Goal: Information Seeking & Learning: Learn about a topic

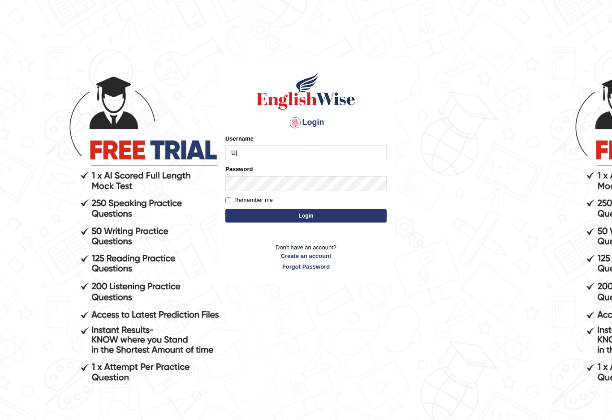
type input "U"
type input "S"
type input "Shujathali"
click at [249, 172] on label "Password" at bounding box center [238, 169] width 27 height 9
click at [324, 216] on button "Login" at bounding box center [305, 215] width 161 height 13
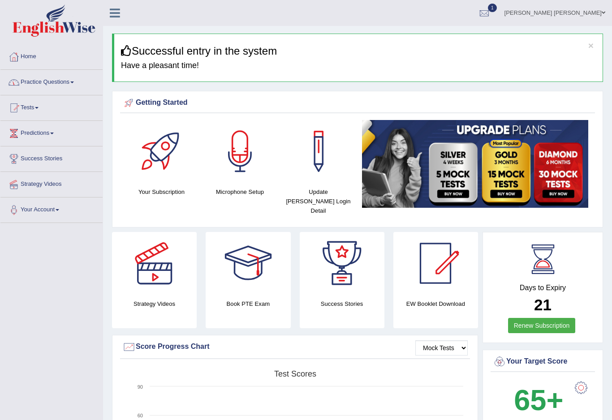
click at [67, 86] on link "Practice Questions" at bounding box center [51, 81] width 102 height 22
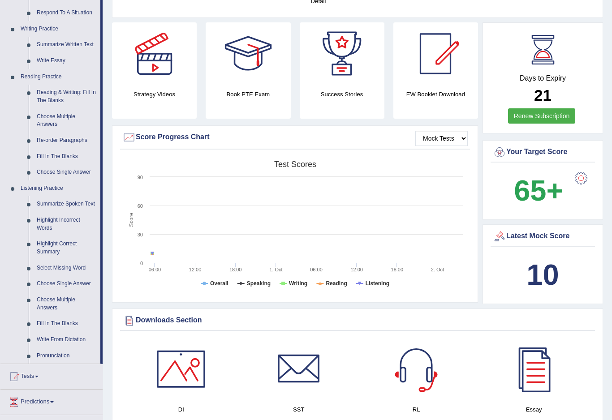
scroll to position [210, 0]
click at [44, 201] on div at bounding box center [306, 210] width 612 height 420
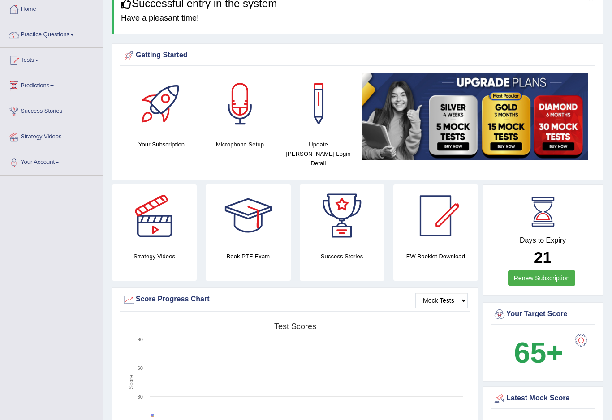
scroll to position [0, 0]
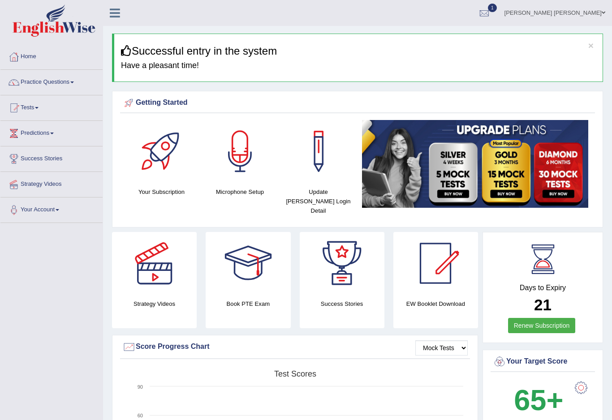
click at [37, 87] on link "Practice Questions" at bounding box center [51, 81] width 102 height 22
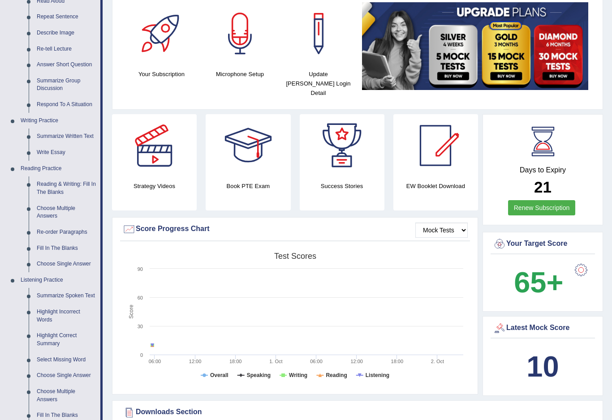
scroll to position [129, 0]
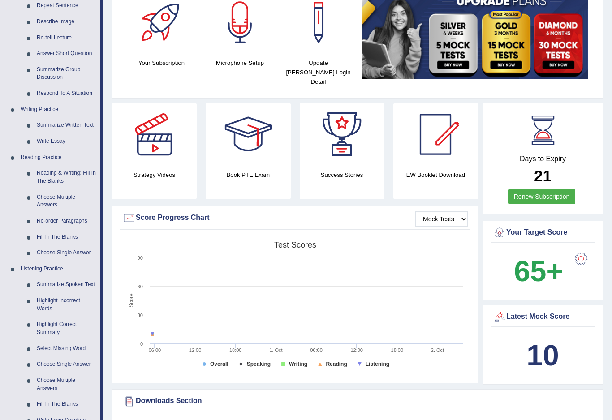
click at [57, 273] on div at bounding box center [306, 210] width 612 height 420
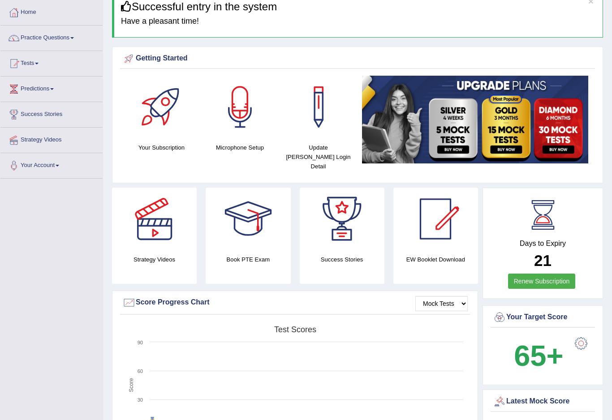
scroll to position [0, 0]
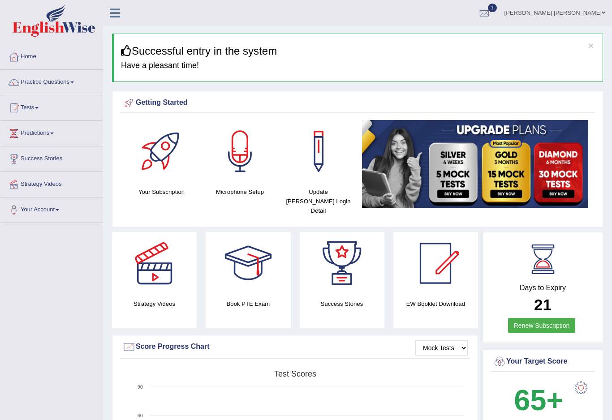
click at [37, 78] on link "Practice Questions" at bounding box center [51, 81] width 102 height 22
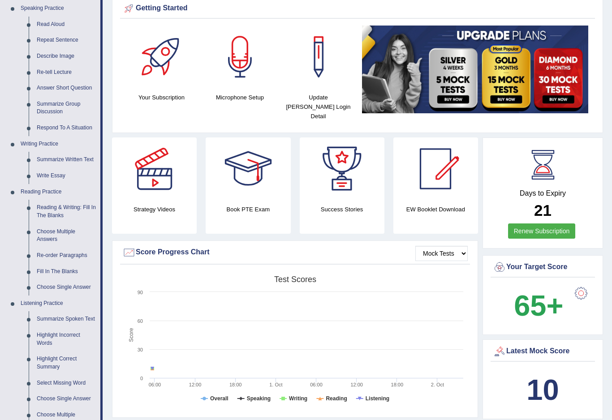
scroll to position [96, 0]
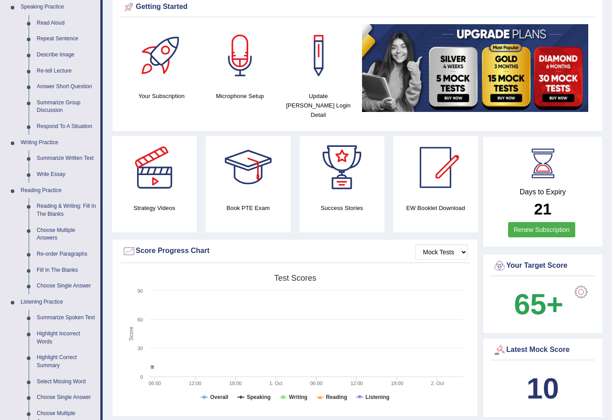
click at [58, 311] on div at bounding box center [306, 210] width 612 height 420
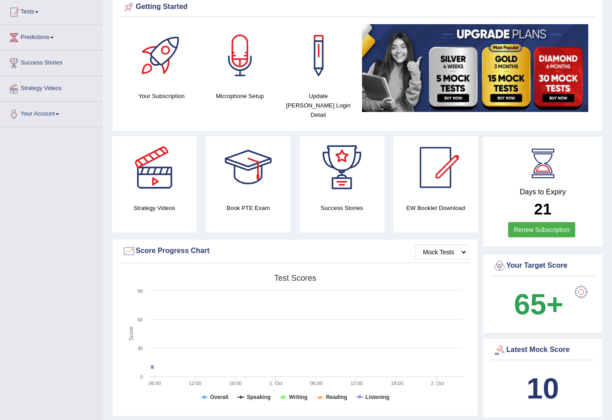
click at [35, 40] on link "Predictions" at bounding box center [51, 36] width 102 height 22
click at [30, 16] on div at bounding box center [306, 210] width 612 height 420
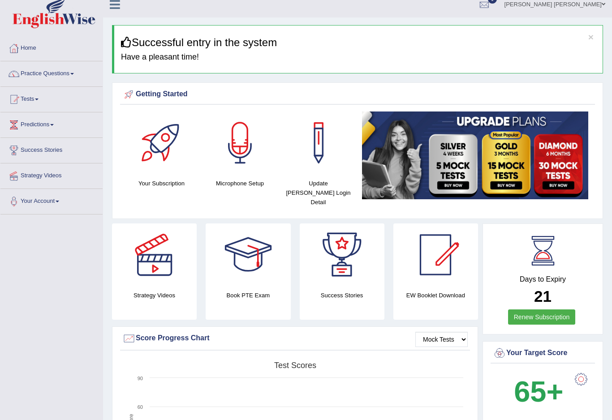
scroll to position [7, 0]
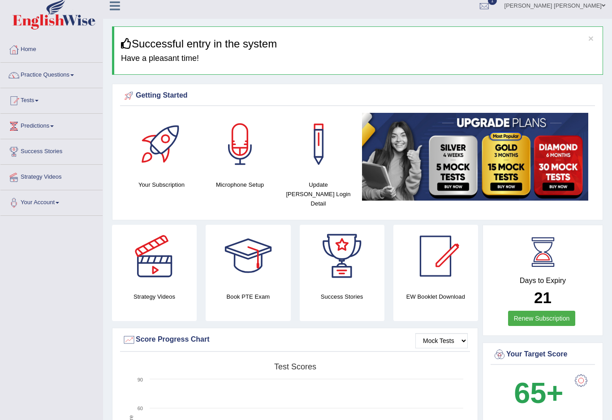
click at [40, 75] on link "Practice Questions" at bounding box center [51, 74] width 102 height 22
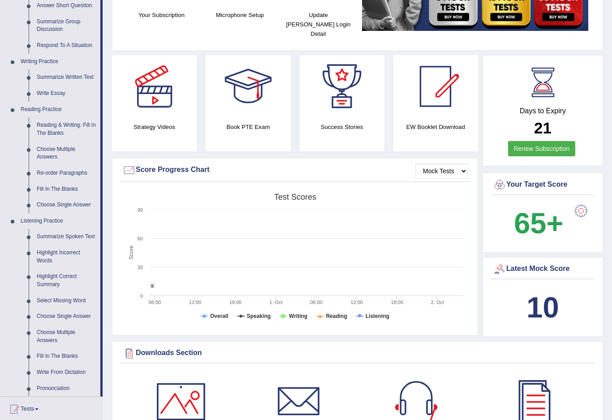
scroll to position [203, 0]
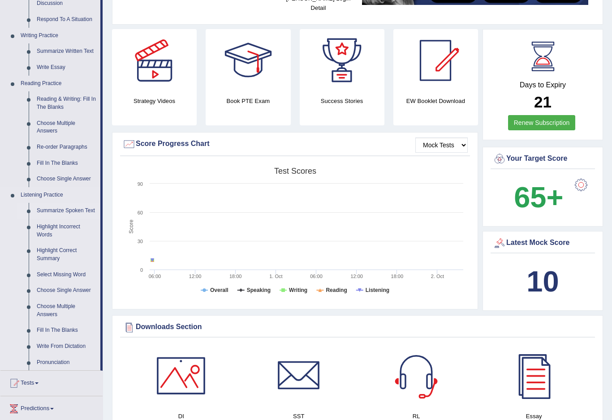
click at [66, 207] on div at bounding box center [306, 210] width 612 height 420
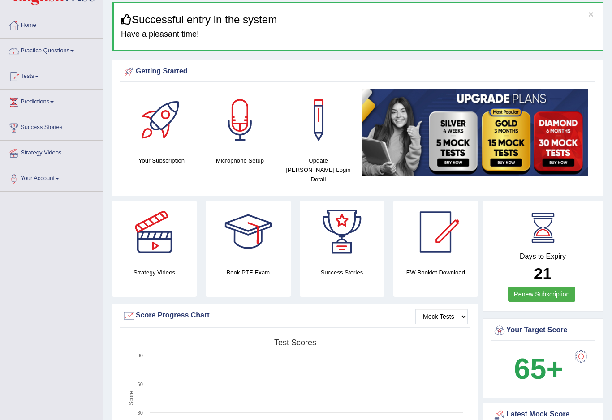
scroll to position [0, 0]
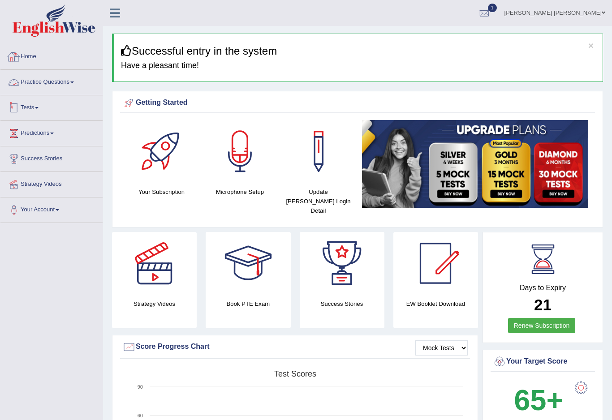
click at [47, 82] on link "Practice Questions" at bounding box center [51, 81] width 102 height 22
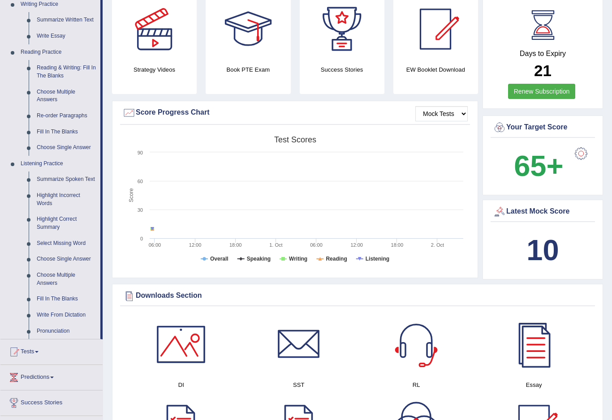
scroll to position [256, 0]
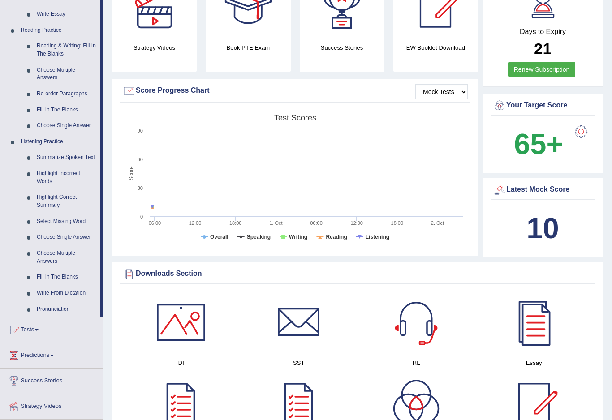
click at [49, 153] on div at bounding box center [306, 210] width 612 height 420
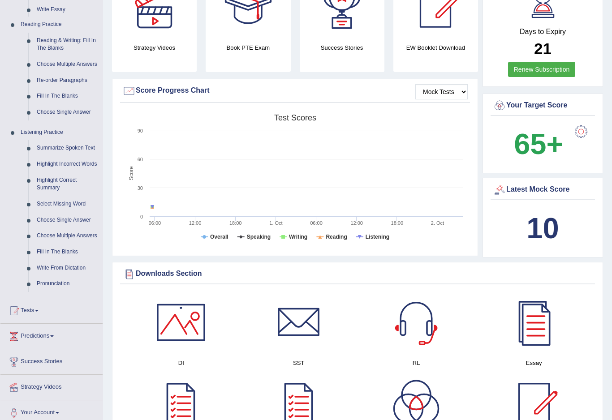
click at [49, 153] on ul "Home Practice Questions Speaking Practice Read Aloud Repeat Sentence Describe I…" at bounding box center [51, 107] width 102 height 638
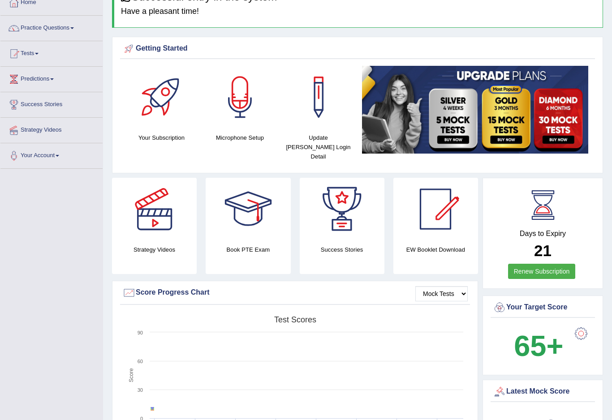
scroll to position [12, 0]
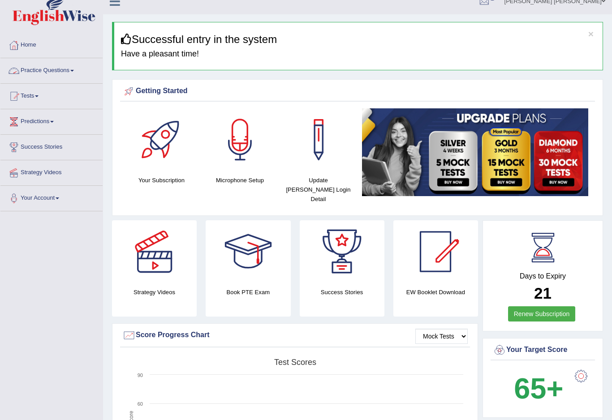
click at [51, 72] on link "Practice Questions" at bounding box center [51, 69] width 102 height 22
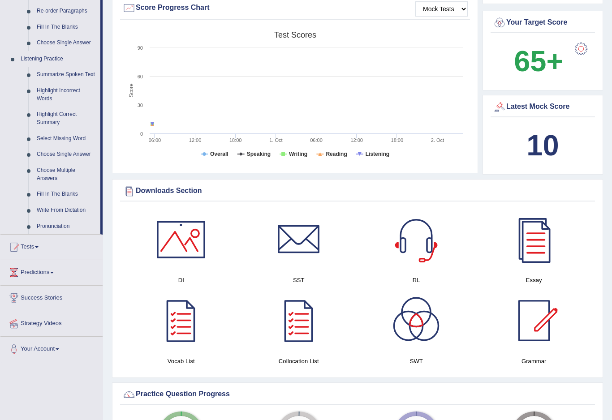
scroll to position [341, 0]
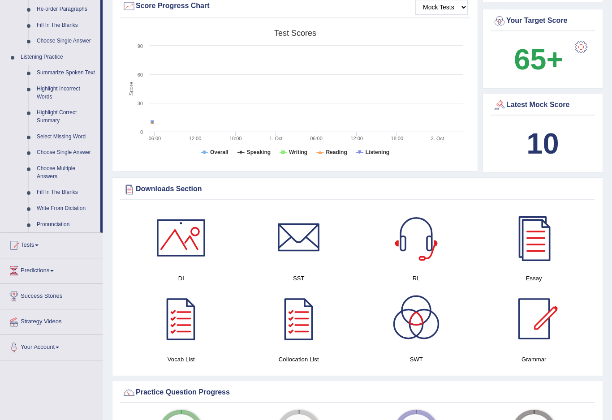
click at [78, 142] on div at bounding box center [306, 210] width 612 height 420
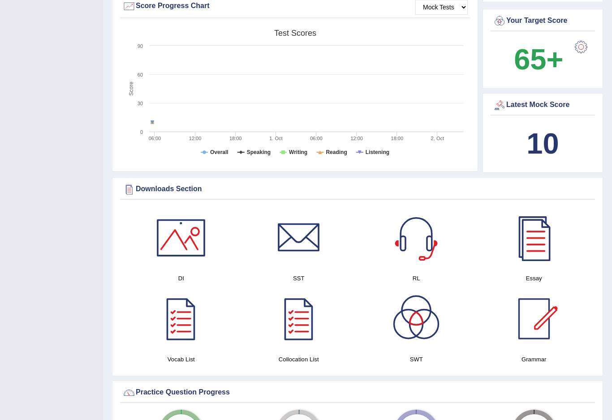
click at [74, 132] on div "Toggle navigation Home Practice Questions Speaking Practice Read Aloud Repeat S…" at bounding box center [306, 347] width 612 height 1376
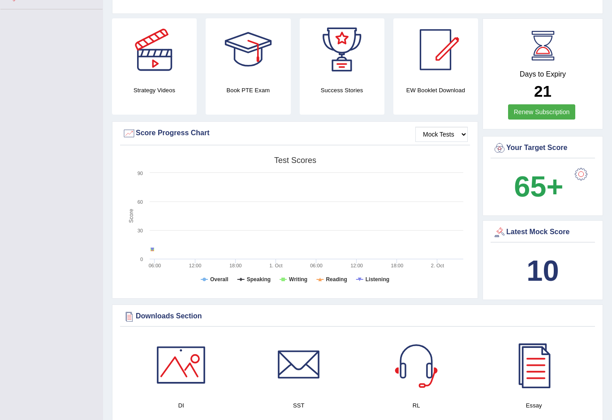
scroll to position [0, 0]
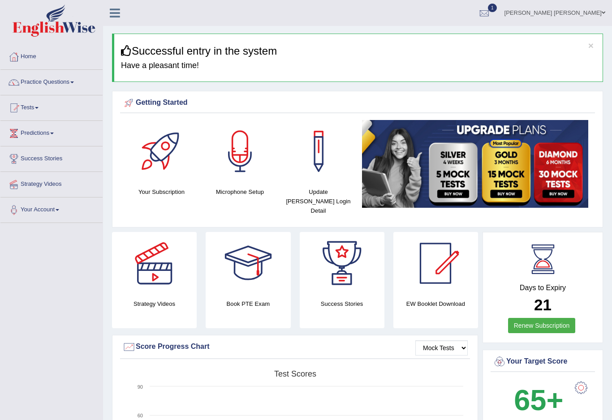
click at [74, 83] on span at bounding box center [72, 83] width 4 height 2
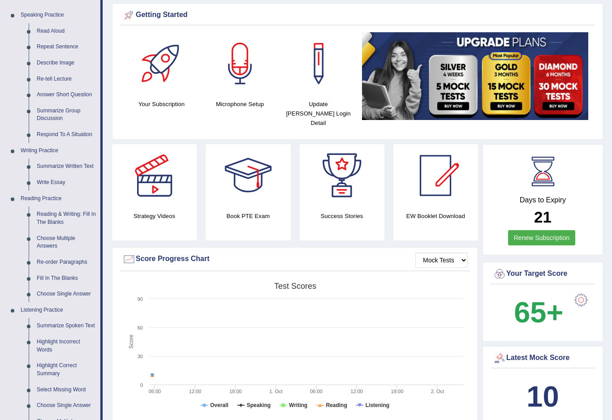
scroll to position [88, 0]
click at [67, 319] on div at bounding box center [306, 210] width 612 height 420
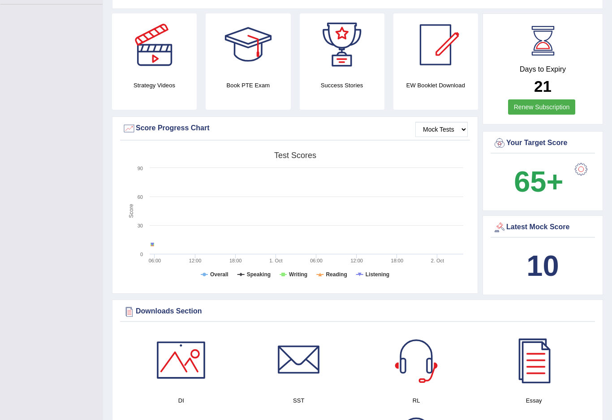
scroll to position [218, 0]
click at [570, 260] on div "10" at bounding box center [543, 266] width 100 height 43
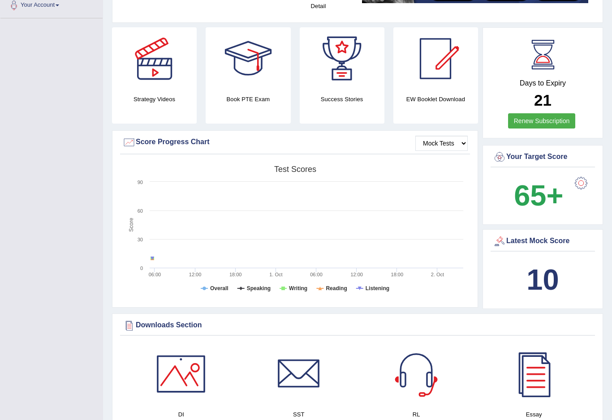
scroll to position [201, 0]
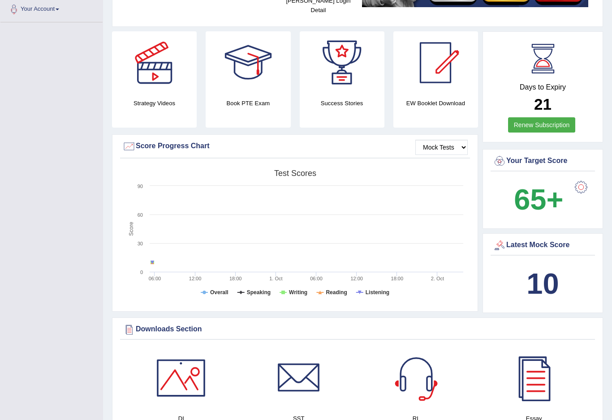
click at [567, 268] on div "10" at bounding box center [543, 284] width 100 height 43
click at [563, 239] on div "Latest Mock Score" at bounding box center [543, 245] width 100 height 13
click at [564, 239] on div "Latest Mock Score" at bounding box center [543, 245] width 100 height 13
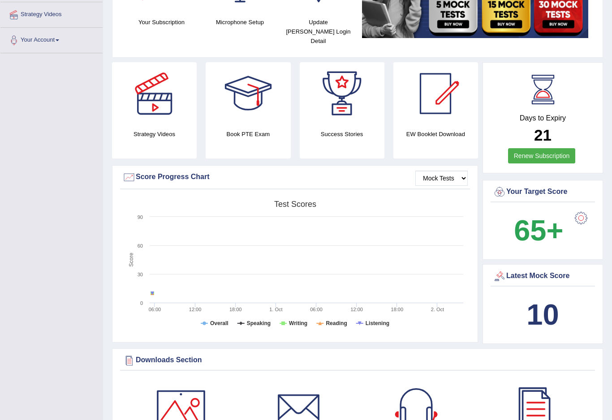
scroll to position [139, 0]
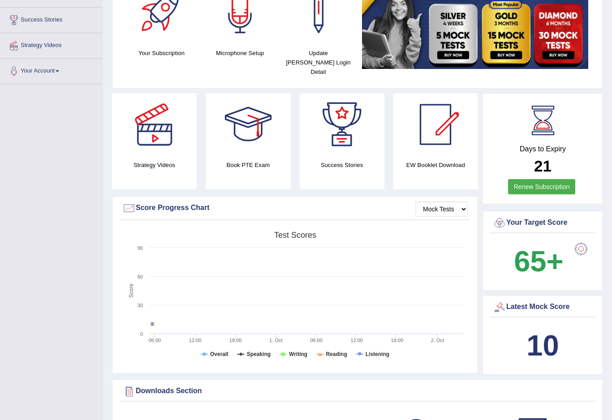
click at [541, 301] on div "Latest Mock Score" at bounding box center [543, 307] width 100 height 13
click at [511, 301] on div "Latest Mock Score" at bounding box center [543, 307] width 100 height 13
click at [513, 301] on div "Latest Mock Score" at bounding box center [543, 307] width 100 height 13
click at [537, 330] on b "10" at bounding box center [543, 345] width 32 height 33
click at [517, 301] on div "Latest Mock Score" at bounding box center [543, 307] width 100 height 13
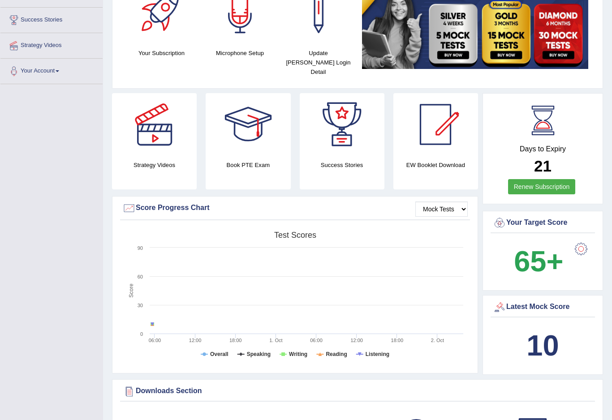
click at [504, 303] on div at bounding box center [499, 307] width 13 height 13
click at [516, 301] on div "Latest Mock Score" at bounding box center [543, 307] width 100 height 13
click at [516, 302] on div "Latest Mock Score" at bounding box center [543, 307] width 100 height 13
click at [507, 301] on div "Latest Mock Score" at bounding box center [543, 307] width 100 height 13
click at [514, 301] on div "Latest Mock Score" at bounding box center [543, 307] width 100 height 13
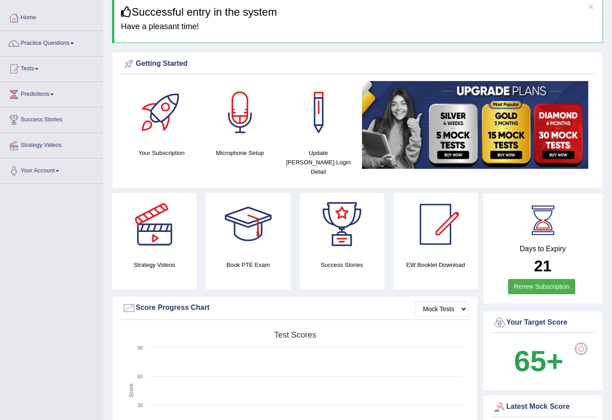
scroll to position [0, 0]
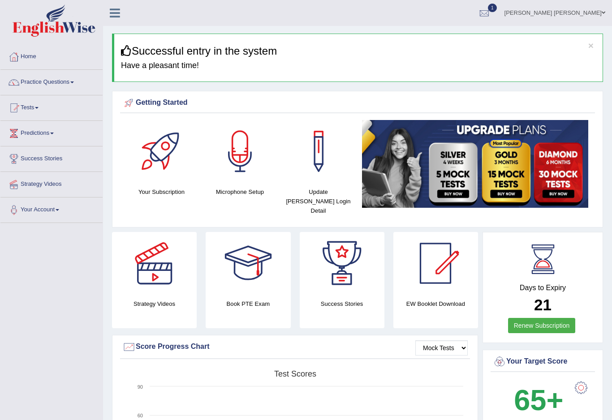
click at [45, 82] on link "Practice Questions" at bounding box center [51, 81] width 102 height 22
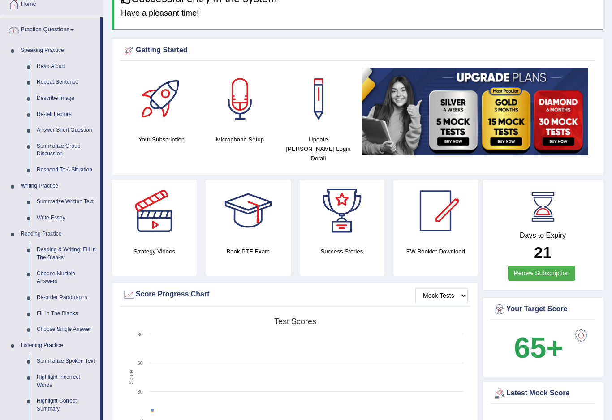
scroll to position [65, 0]
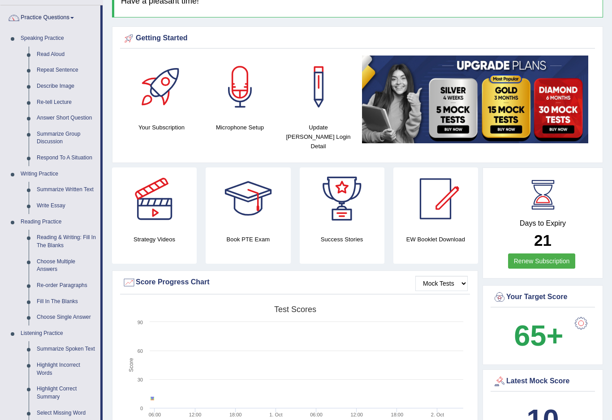
click at [66, 283] on div at bounding box center [306, 210] width 612 height 420
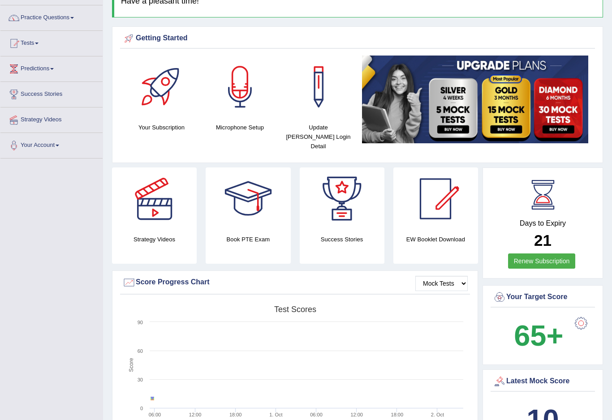
click at [35, 20] on link "Practice Questions" at bounding box center [51, 16] width 102 height 22
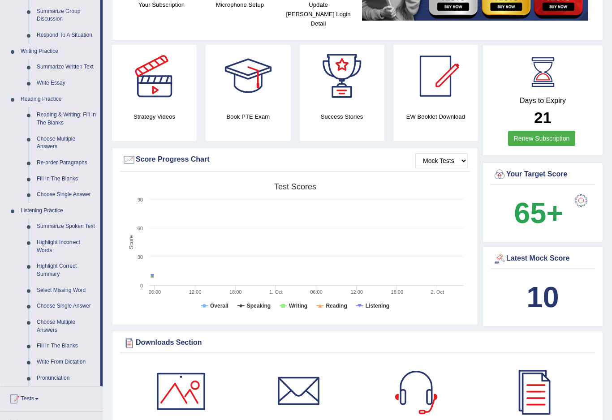
scroll to position [188, 0]
click at [60, 219] on div at bounding box center [306, 210] width 612 height 420
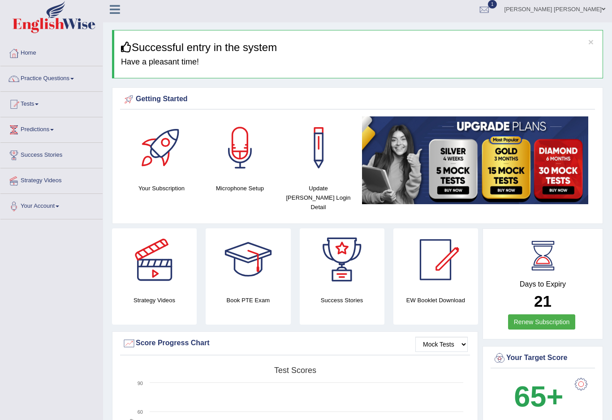
scroll to position [0, 0]
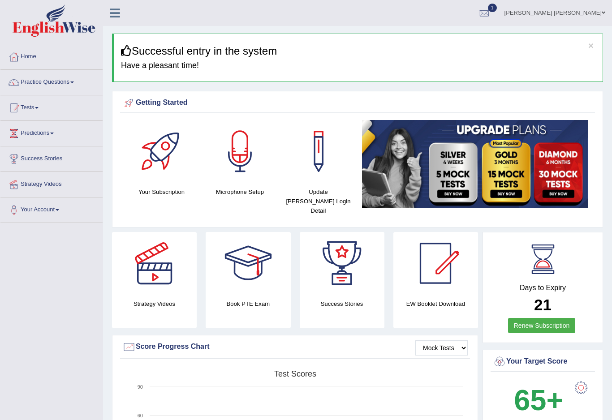
click at [50, 82] on link "Practice Questions" at bounding box center [51, 81] width 102 height 22
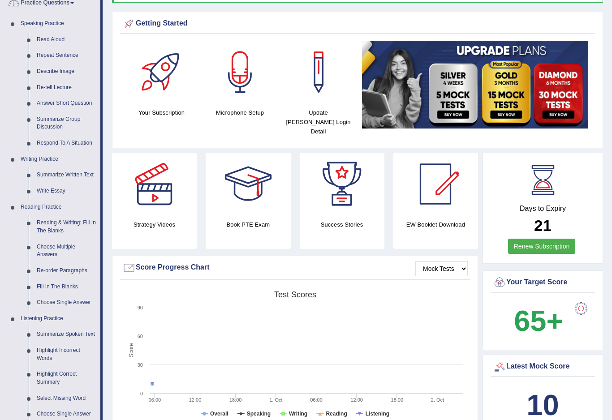
scroll to position [84, 0]
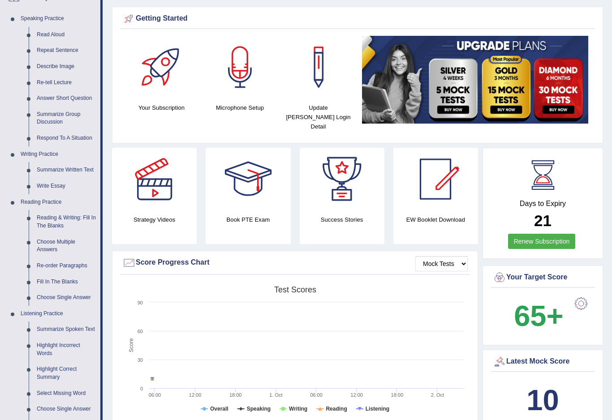
click at [56, 215] on div at bounding box center [306, 210] width 612 height 420
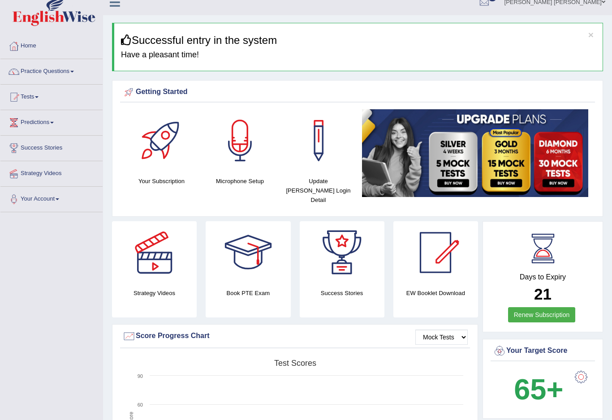
scroll to position [0, 0]
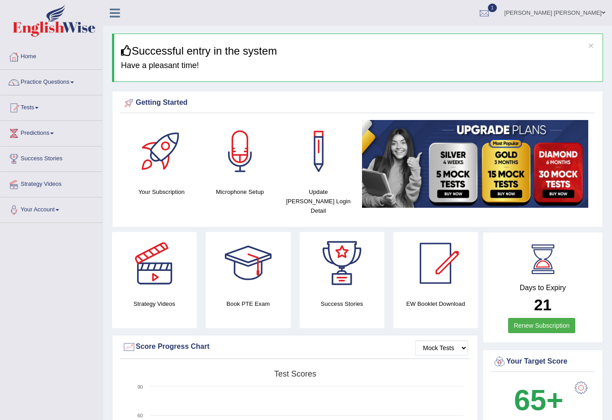
click at [47, 80] on link "Practice Questions" at bounding box center [51, 81] width 102 height 22
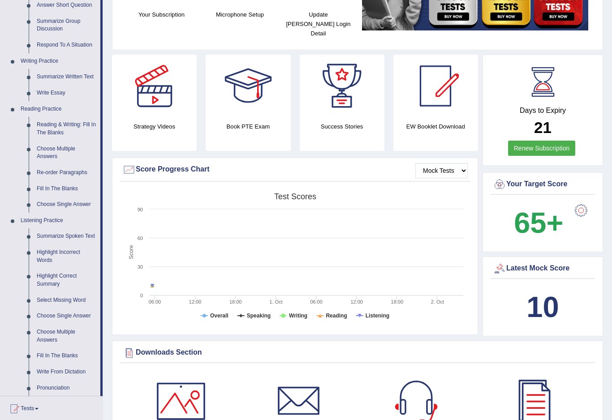
scroll to position [195, 0]
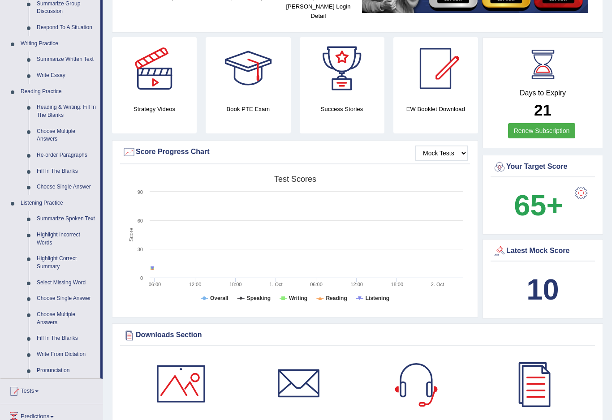
click at [69, 283] on div at bounding box center [306, 210] width 612 height 420
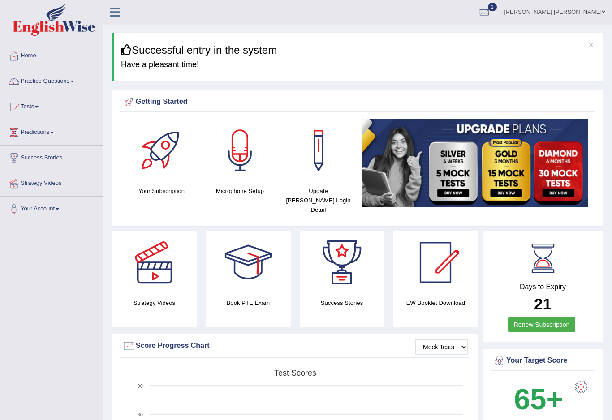
scroll to position [0, 0]
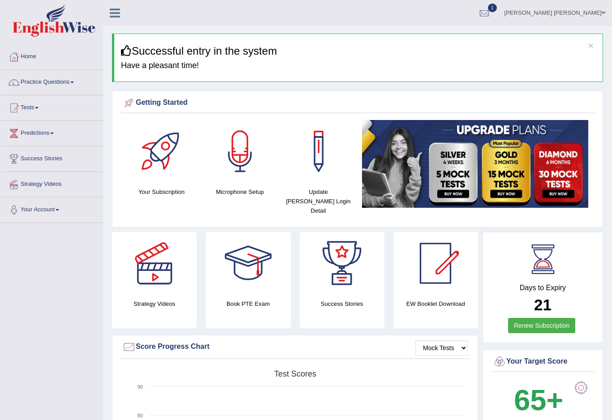
click at [83, 88] on link "Practice Questions" at bounding box center [51, 81] width 102 height 22
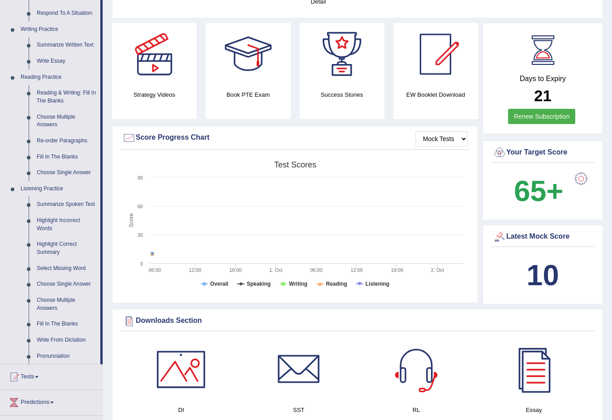
scroll to position [232, 0]
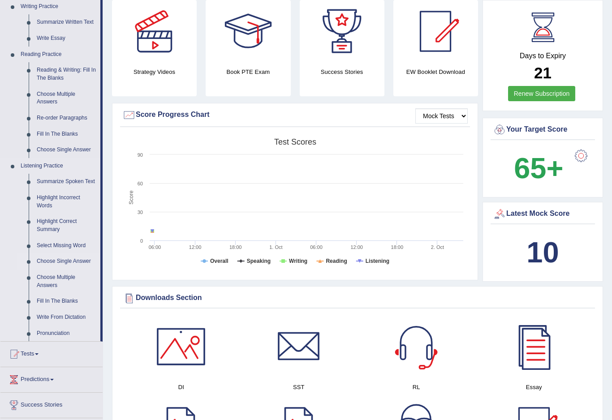
click at [52, 246] on div at bounding box center [306, 210] width 612 height 420
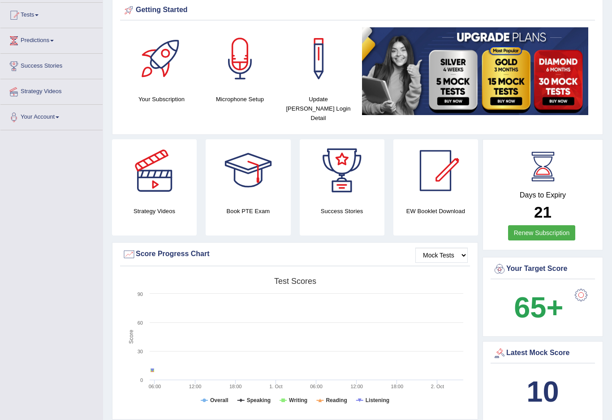
scroll to position [17, 0]
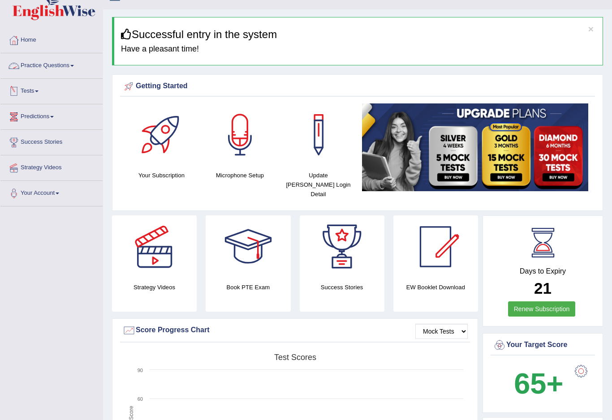
click at [75, 66] on link "Practice Questions" at bounding box center [51, 64] width 102 height 22
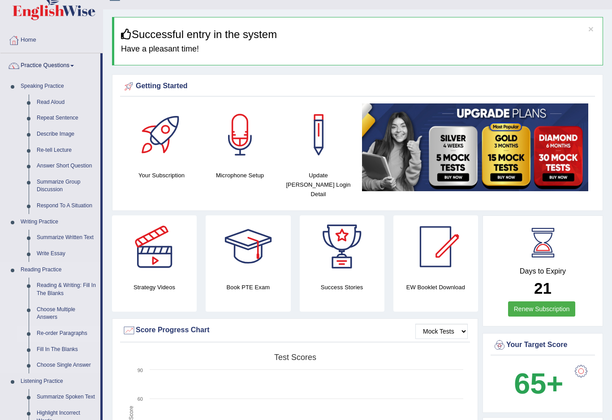
click at [46, 328] on div at bounding box center [306, 210] width 612 height 420
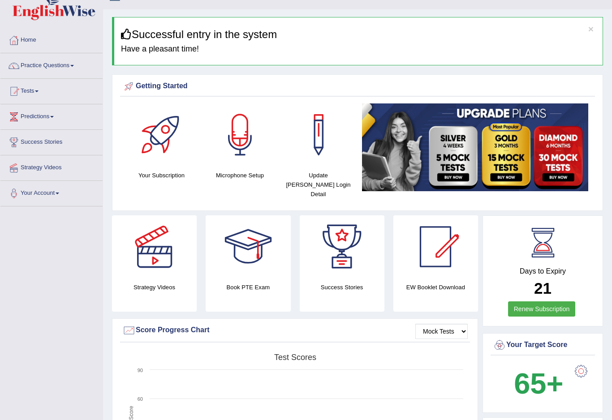
click at [54, 69] on link "Practice Questions" at bounding box center [51, 64] width 102 height 22
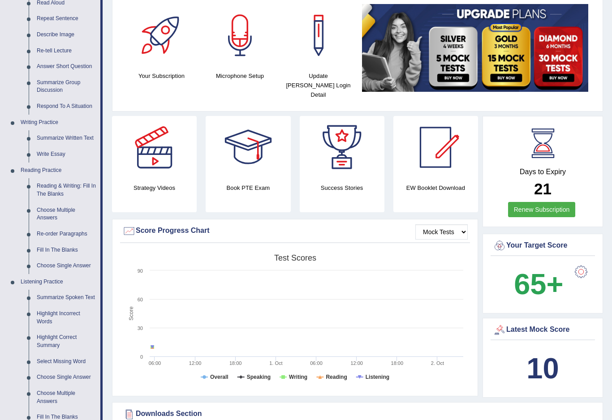
scroll to position [117, 0]
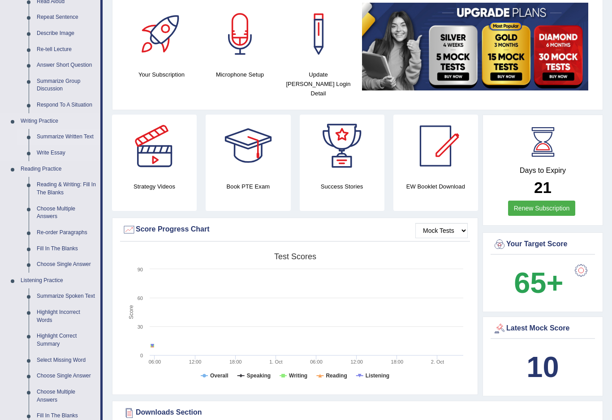
click at [45, 135] on div at bounding box center [306, 210] width 612 height 420
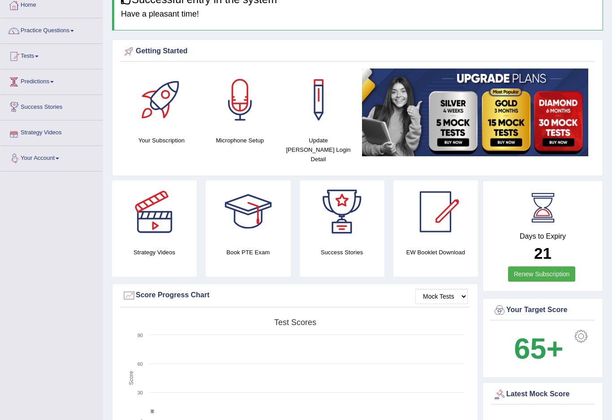
scroll to position [0, 0]
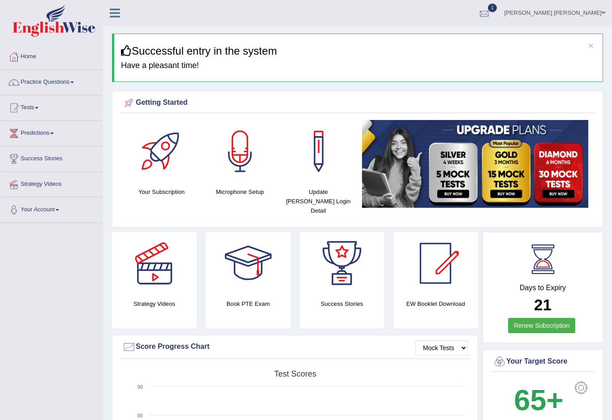
click at [498, 12] on link "1" at bounding box center [484, 11] width 27 height 23
click at [494, 29] on li "EW1 Sep 30, 2025 Exam evaluated" at bounding box center [430, 40] width 128 height 23
click at [498, 12] on link "1" at bounding box center [484, 11] width 27 height 23
click at [426, 41] on link "EW1 Sep 30, 2025 Exam evaluated" at bounding box center [430, 40] width 124 height 19
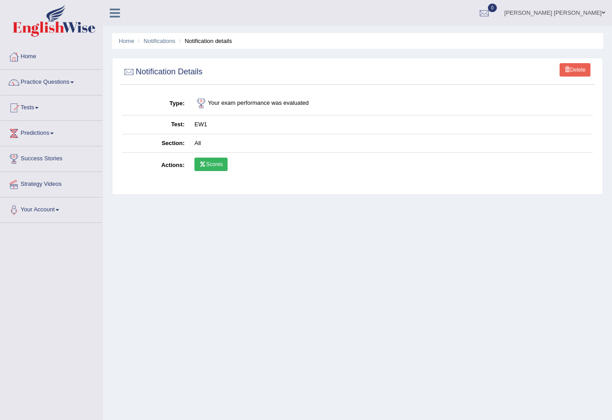
click at [216, 165] on link "Scores" at bounding box center [210, 164] width 33 height 13
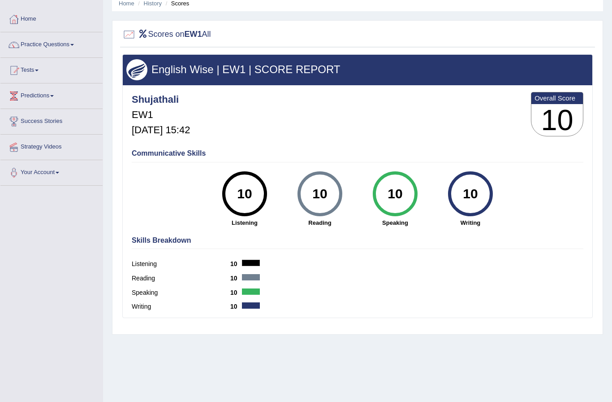
scroll to position [37, 0]
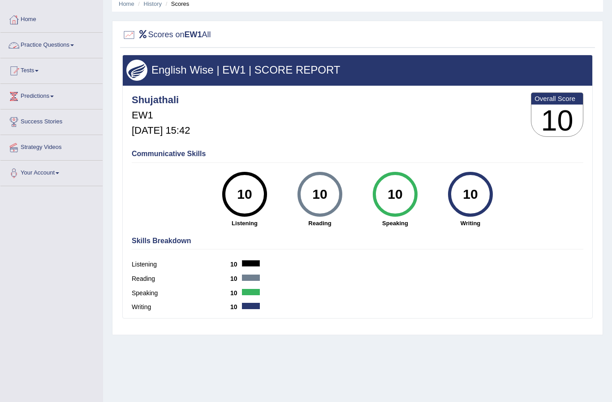
click at [41, 44] on link "Practice Questions" at bounding box center [51, 44] width 102 height 22
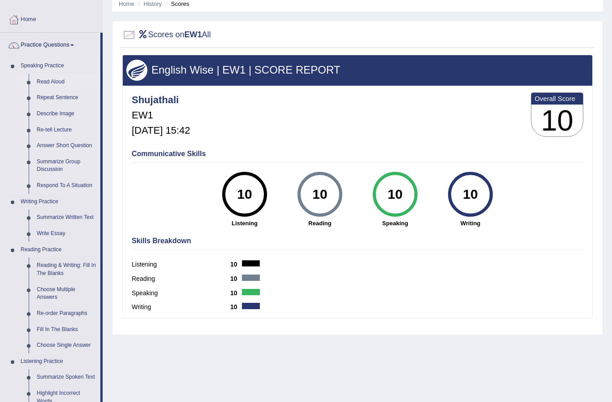
click at [45, 81] on div at bounding box center [306, 201] width 612 height 402
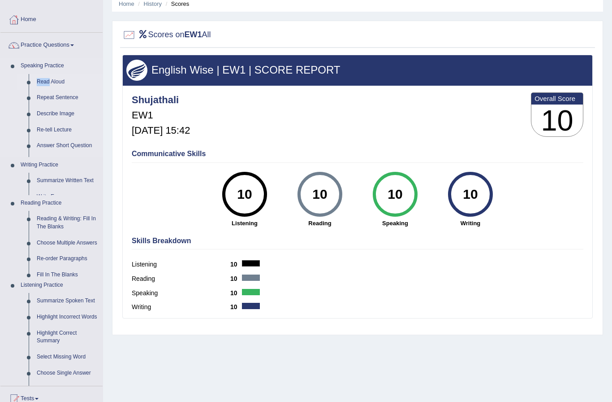
click at [45, 81] on link "Read Aloud" at bounding box center [68, 82] width 70 height 16
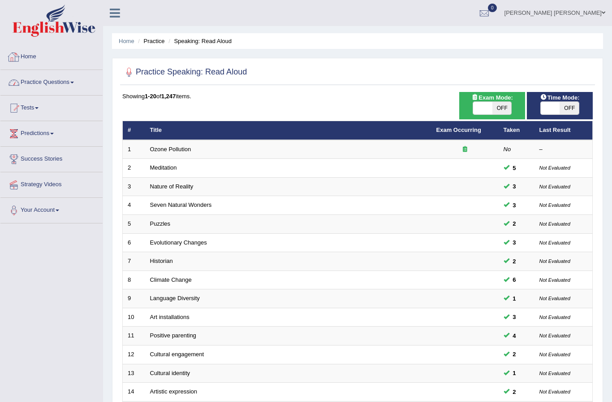
click at [55, 81] on link "Practice Questions" at bounding box center [51, 81] width 102 height 22
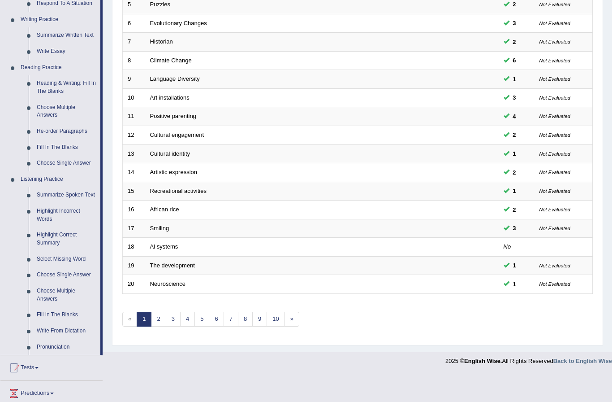
scroll to position [237, 0]
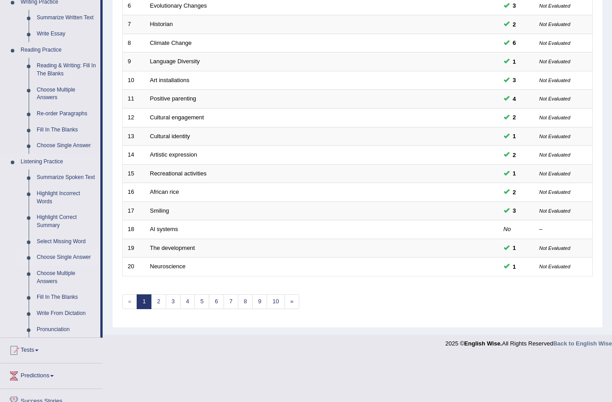
click at [50, 242] on div at bounding box center [306, 201] width 612 height 402
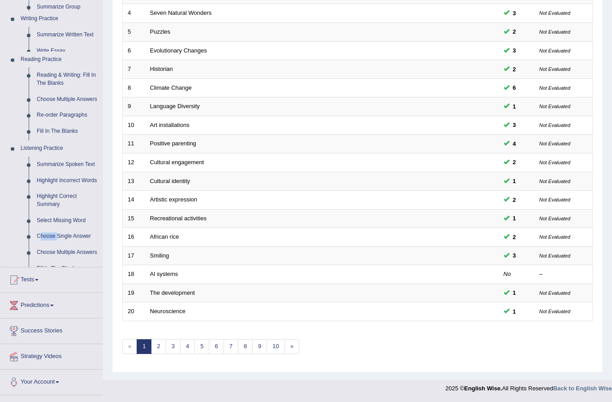
scroll to position [154, 0]
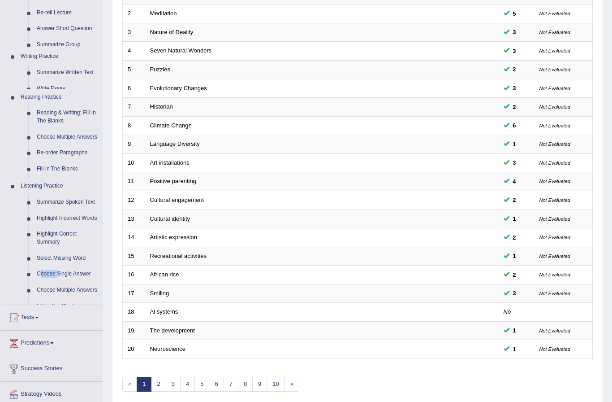
click at [50, 242] on div "Toggle navigation Home Practice Questions Speaking Practice Read Aloud Repeat S…" at bounding box center [306, 140] width 612 height 589
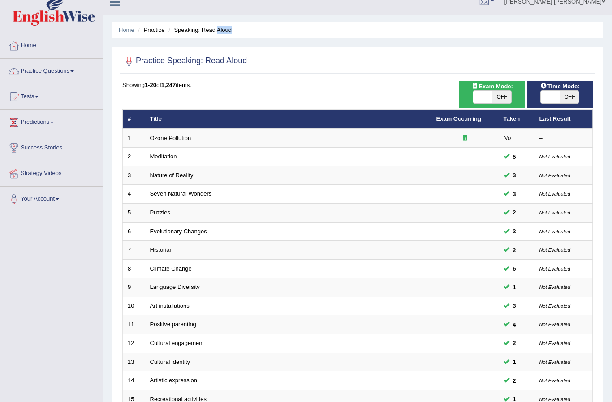
scroll to position [0, 0]
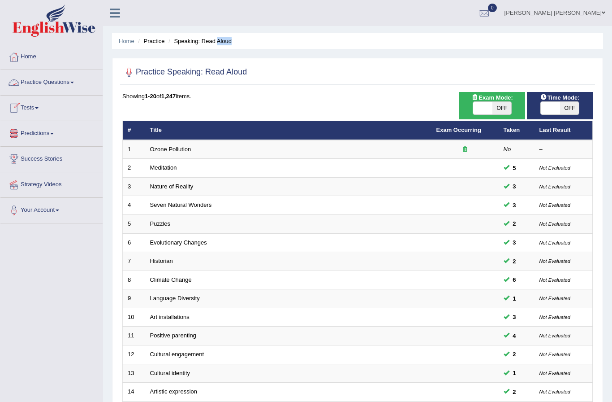
click at [58, 83] on link "Practice Questions" at bounding box center [51, 81] width 102 height 22
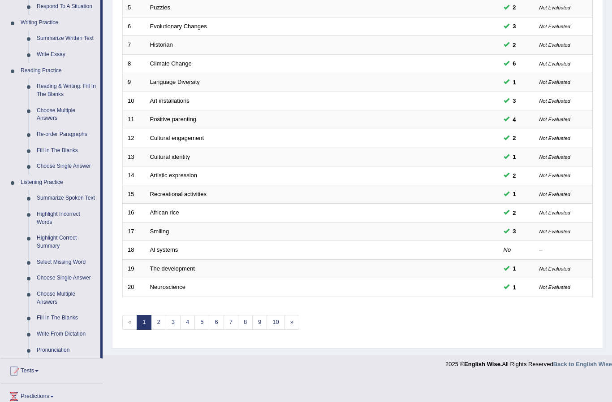
scroll to position [216, 0]
drag, startPoint x: 43, startPoint y: 262, endPoint x: 60, endPoint y: 258, distance: 16.5
click at [60, 258] on div at bounding box center [306, 201] width 612 height 402
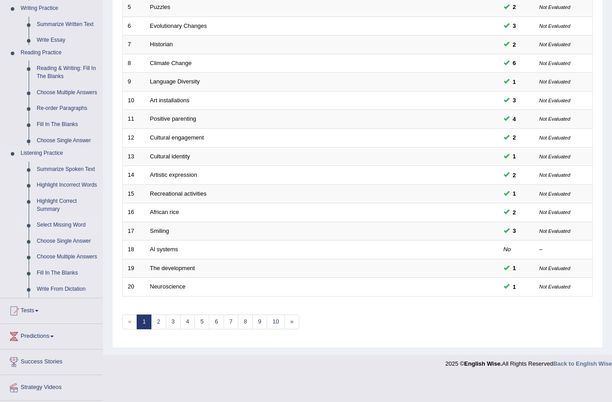
scroll to position [154, 0]
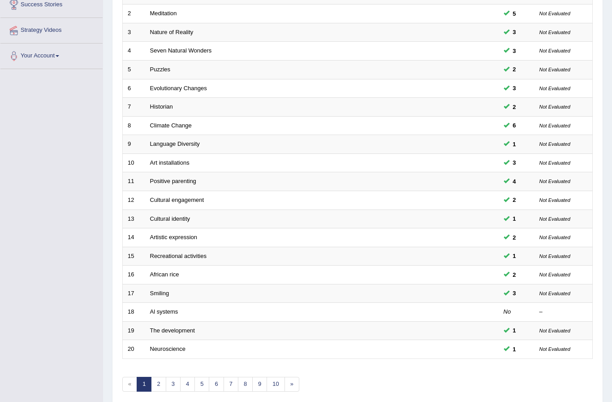
drag, startPoint x: 60, startPoint y: 248, endPoint x: 60, endPoint y: 258, distance: 10.3
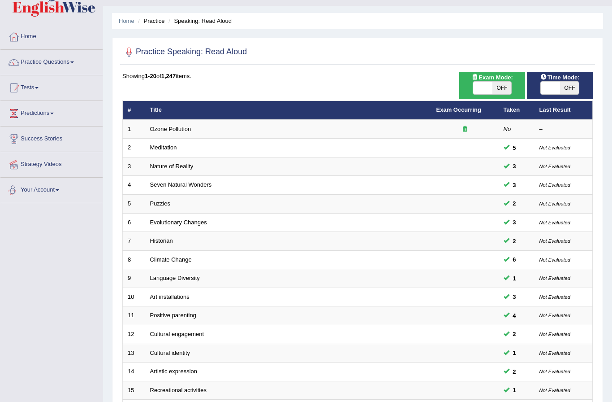
scroll to position [23, 0]
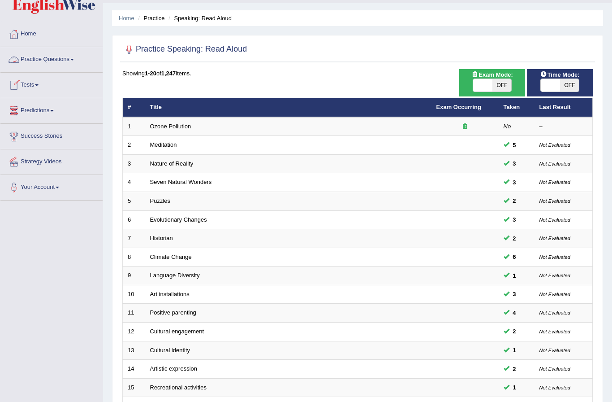
click at [73, 61] on link "Practice Questions" at bounding box center [51, 58] width 102 height 22
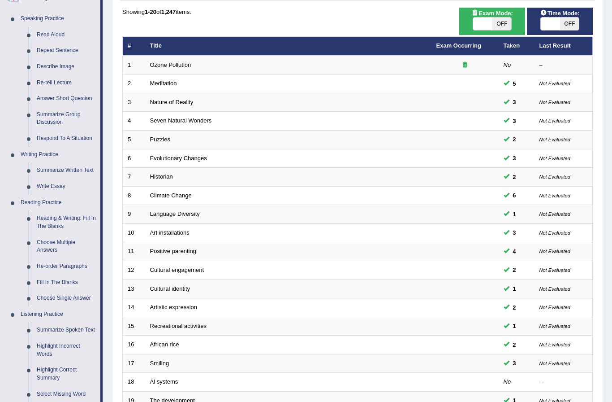
scroll to position [85, 0]
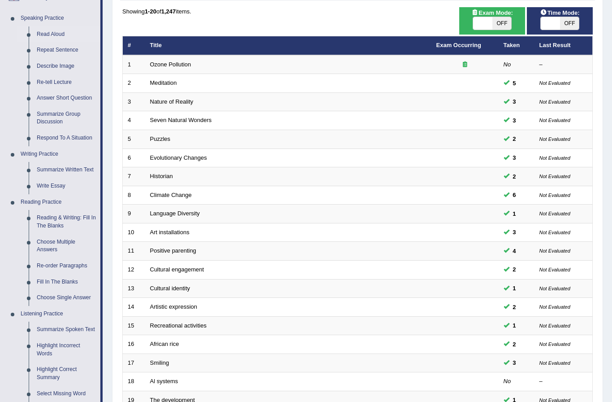
click at [43, 220] on div at bounding box center [306, 201] width 612 height 402
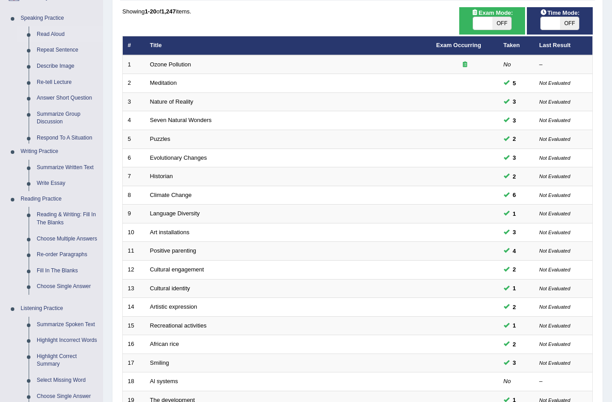
click at [43, 220] on ul "Speaking Practice Read Aloud Repeat Sentence Describe Image Re-tell Lecture Ans…" at bounding box center [51, 243] width 102 height 467
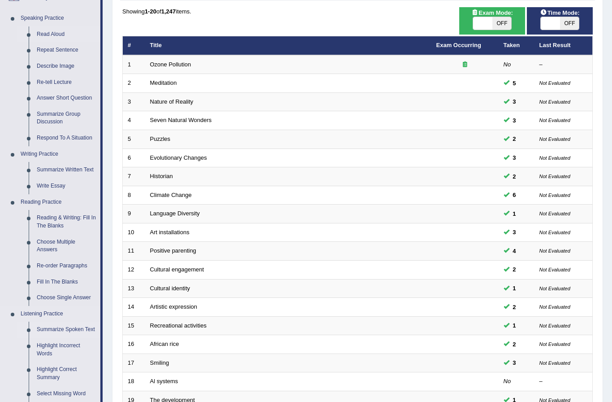
click at [44, 329] on link "Summarize Spoken Text" at bounding box center [67, 329] width 68 height 16
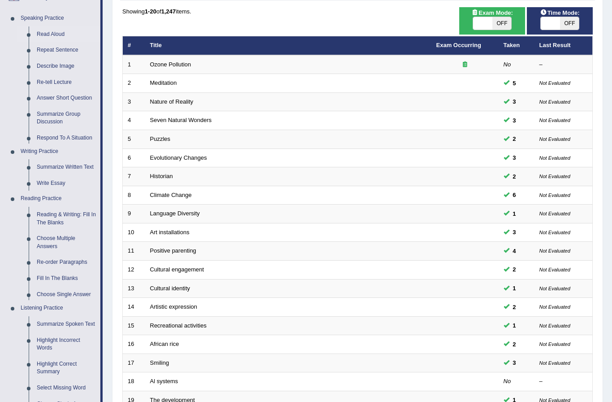
drag, startPoint x: 44, startPoint y: 305, endPoint x: 44, endPoint y: 298, distance: 7.2
click at [44, 316] on link "Summarize Spoken Text" at bounding box center [67, 324] width 68 height 16
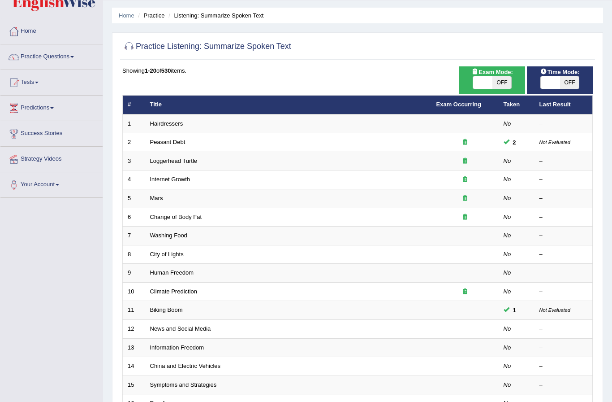
scroll to position [26, 0]
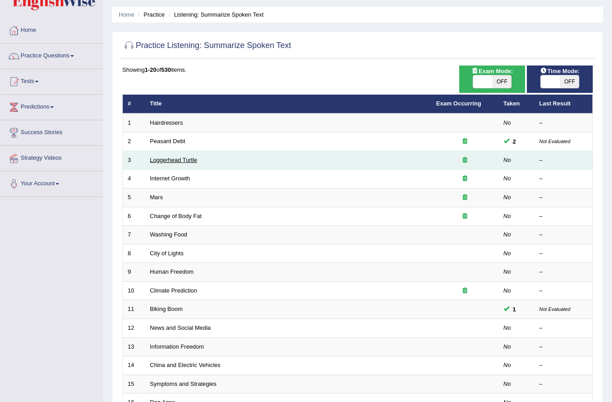
click at [195, 161] on link "Loggerhead Turtle" at bounding box center [174, 159] width 48 height 7
drag, startPoint x: 195, startPoint y: 161, endPoint x: 195, endPoint y: 136, distance: 24.6
click at [195, 156] on link "Loggerhead Turtle" at bounding box center [174, 159] width 48 height 7
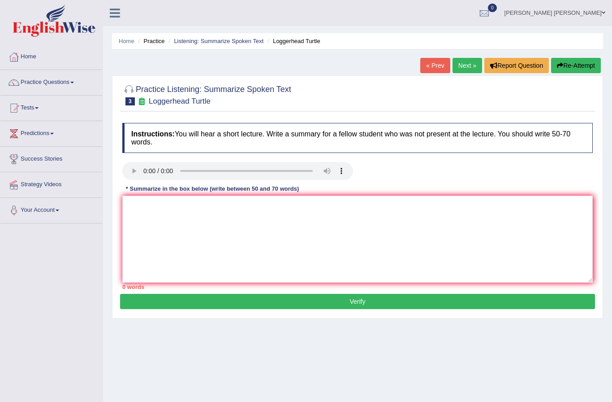
click at [144, 170] on audio at bounding box center [237, 171] width 231 height 18
click at [611, 272] on div "Home Practice Listening: Summarize Spoken Text Loggerhead Turtle « Prev Next » …" at bounding box center [357, 224] width 509 height 448
click at [74, 82] on span at bounding box center [72, 83] width 4 height 2
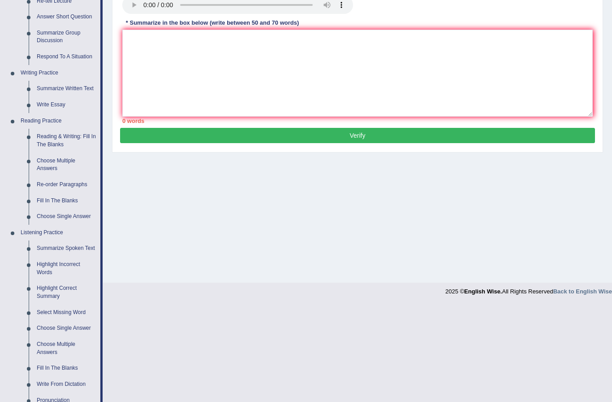
scroll to position [166, 0]
click at [60, 263] on div at bounding box center [306, 201] width 612 height 402
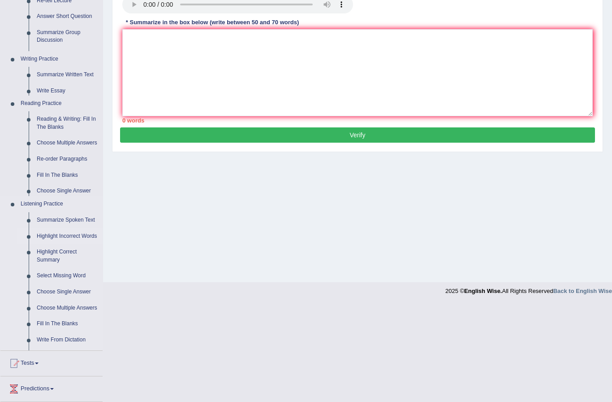
scroll to position [146, 0]
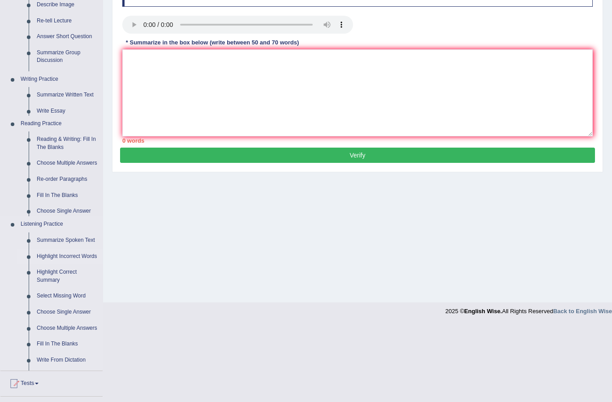
drag, startPoint x: 60, startPoint y: 263, endPoint x: 60, endPoint y: 241, distance: 22.4
click at [60, 263] on link "Highlight Incorrect Words" at bounding box center [68, 256] width 70 height 16
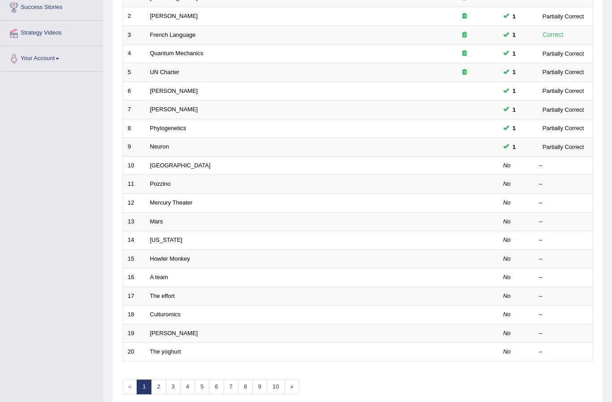
scroll to position [152, 0]
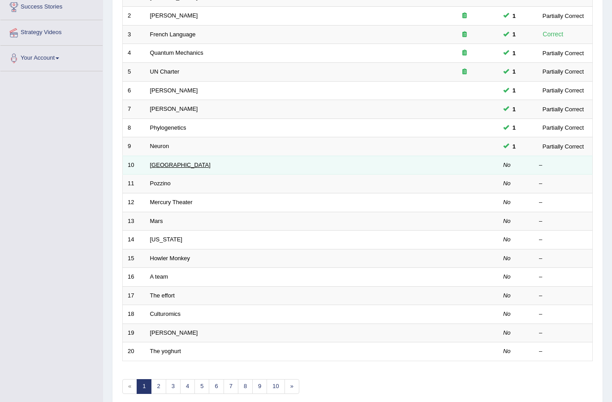
click at [162, 164] on link "[GEOGRAPHIC_DATA]" at bounding box center [180, 164] width 60 height 7
drag, startPoint x: 162, startPoint y: 164, endPoint x: 162, endPoint y: 134, distance: 29.6
click at [162, 161] on link "[GEOGRAPHIC_DATA]" at bounding box center [180, 164] width 60 height 7
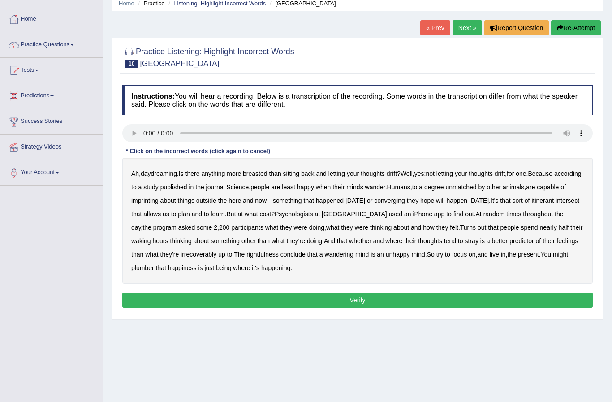
scroll to position [37, 0]
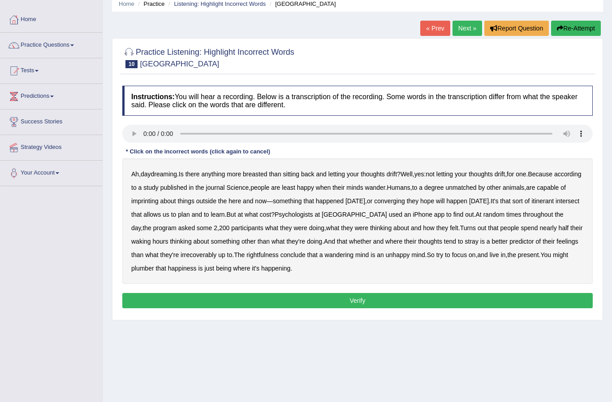
click at [145, 134] on audio at bounding box center [357, 134] width 471 height 18
click at [130, 134] on audio at bounding box center [357, 134] width 471 height 18
click at [405, 202] on b "converging" at bounding box center [389, 200] width 31 height 7
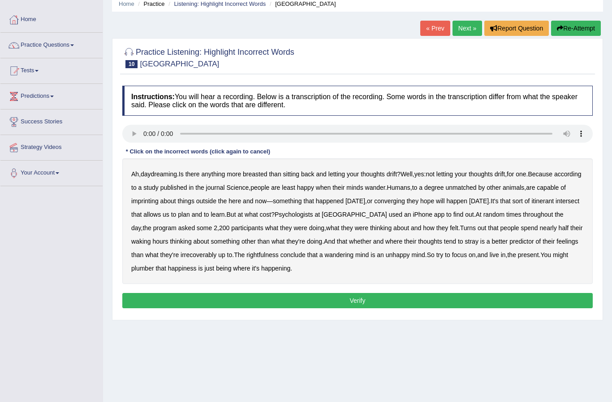
click at [405, 202] on b "converging" at bounding box center [389, 200] width 31 height 7
click at [146, 134] on audio at bounding box center [357, 134] width 471 height 18
click at [216, 253] on b "irrecoverably" at bounding box center [199, 254] width 36 height 7
click at [302, 258] on div "Ah , daydreaming . Is there anything more breasted than sitting back and lettin…" at bounding box center [357, 220] width 471 height 125
click at [279, 255] on b "rightfulness" at bounding box center [262, 254] width 32 height 7
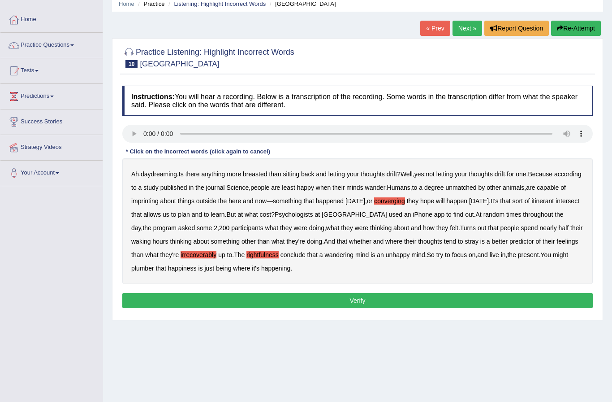
click at [311, 304] on button "Verify" at bounding box center [357, 300] width 471 height 15
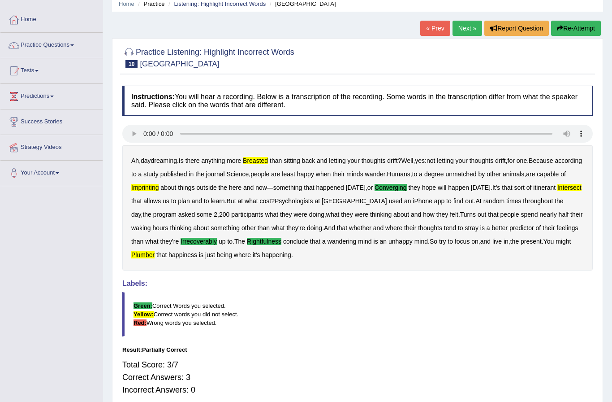
scroll to position [0, 0]
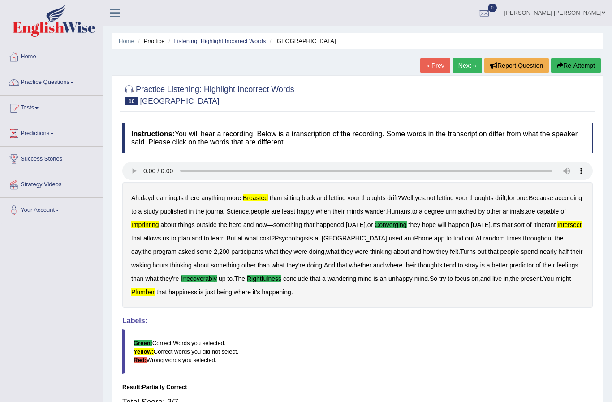
click at [470, 66] on link "Next »" at bounding box center [468, 65] width 30 height 15
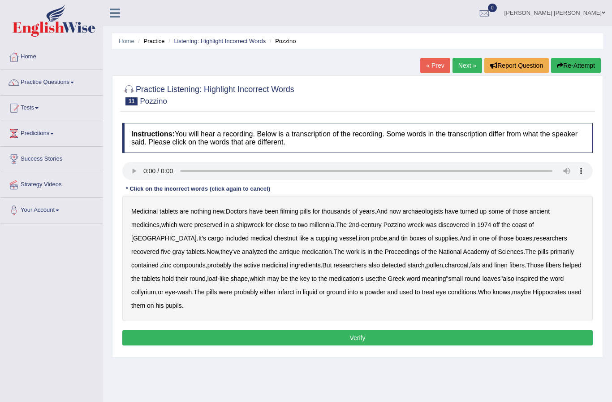
click at [130, 169] on audio at bounding box center [357, 171] width 471 height 18
click at [143, 169] on audio at bounding box center [357, 171] width 471 height 18
click at [274, 234] on b "chestnut" at bounding box center [286, 237] width 24 height 7
click at [288, 294] on b "infarct" at bounding box center [285, 291] width 17 height 7
click at [144, 168] on audio at bounding box center [357, 171] width 471 height 18
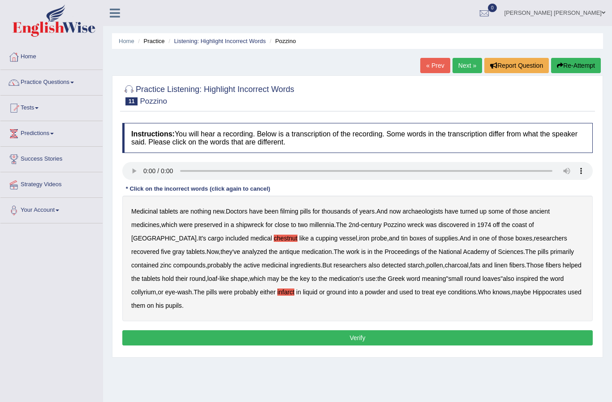
click at [127, 334] on button "Verify" at bounding box center [357, 337] width 471 height 15
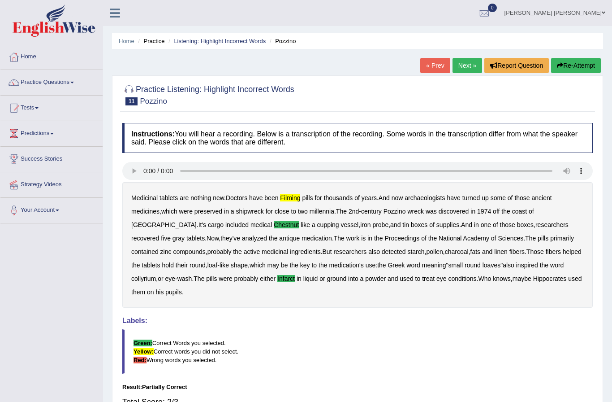
click at [469, 67] on link "Next »" at bounding box center [468, 65] width 30 height 15
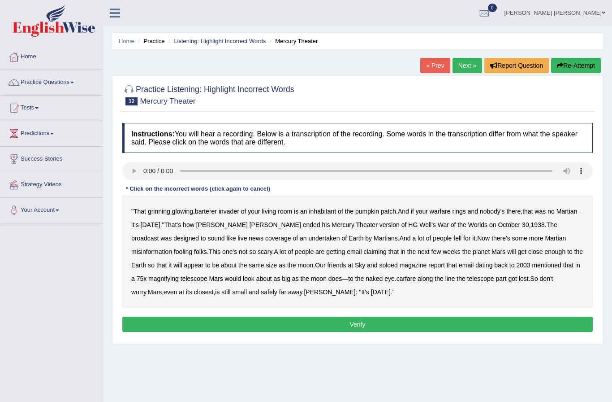
click at [145, 172] on audio at bounding box center [357, 171] width 471 height 18
click at [451, 212] on b "warfare" at bounding box center [440, 210] width 21 height 7
click at [308, 238] on b "undertaken" at bounding box center [323, 237] width 31 height 7
click at [379, 262] on b "soloed" at bounding box center [388, 264] width 18 height 7
click at [397, 278] on b "carfare" at bounding box center [407, 278] width 20 height 7
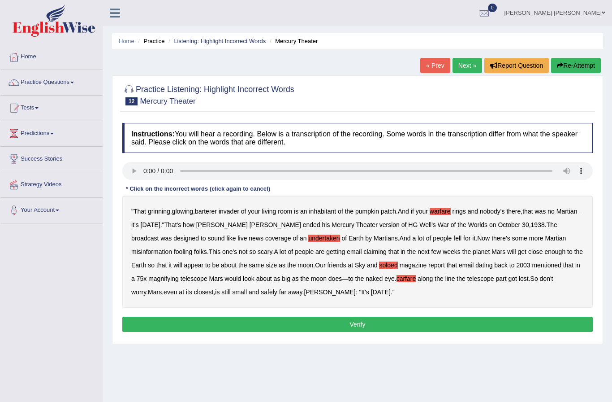
click at [303, 317] on button "Verify" at bounding box center [357, 323] width 471 height 15
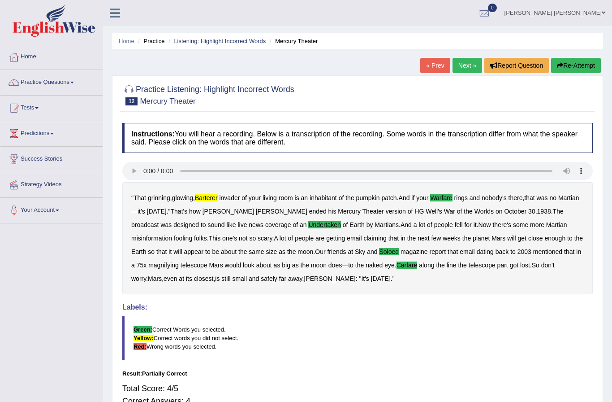
click at [467, 65] on link "Next »" at bounding box center [468, 65] width 30 height 15
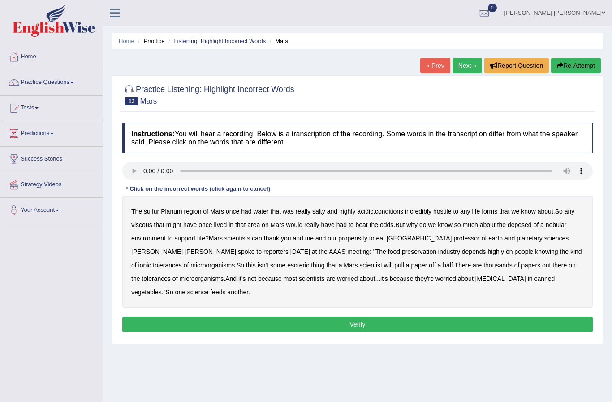
click at [143, 167] on audio at bounding box center [357, 171] width 471 height 18
click at [153, 210] on b "sulfur" at bounding box center [151, 210] width 15 height 7
click at [525, 224] on b "deposed" at bounding box center [520, 224] width 24 height 7
click at [438, 252] on b "industry" at bounding box center [449, 251] width 22 height 7
click at [403, 326] on button "Verify" at bounding box center [357, 323] width 471 height 15
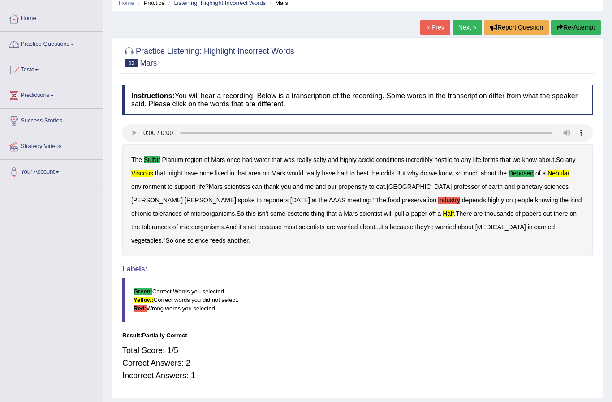
scroll to position [37, 0]
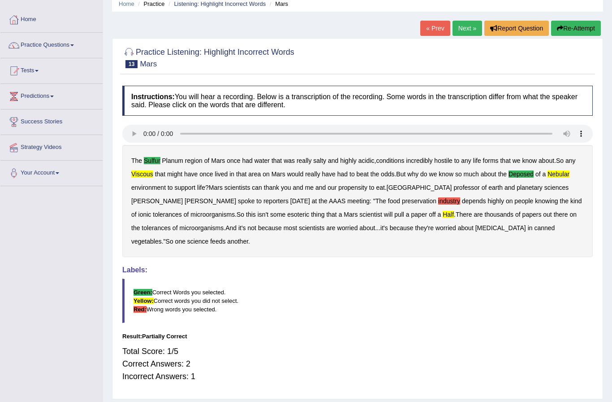
click at [464, 27] on link "Next »" at bounding box center [468, 28] width 30 height 15
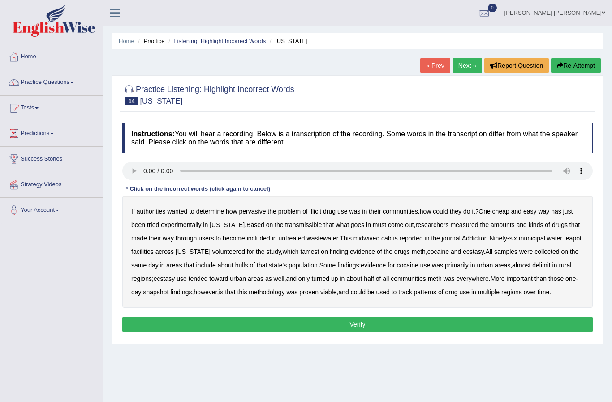
click at [141, 172] on audio at bounding box center [357, 171] width 471 height 18
click at [272, 232] on div "If authorities wanted to determine how pervasive the problem of illicit drug us…" at bounding box center [357, 251] width 471 height 112
click at [298, 222] on b "transmissible" at bounding box center [303, 224] width 37 height 7
click at [262, 234] on b "included" at bounding box center [258, 237] width 23 height 7
click at [264, 236] on b "included" at bounding box center [258, 237] width 23 height 7
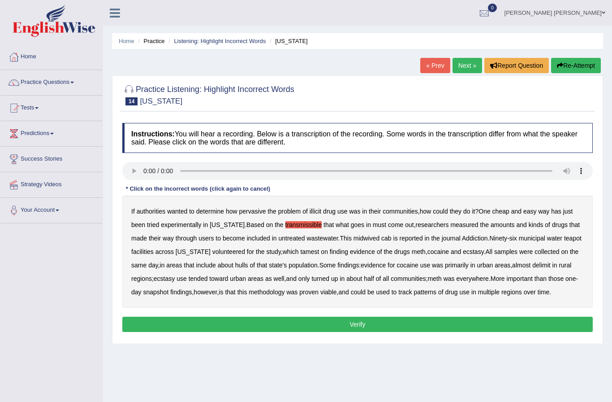
click at [319, 251] on b "tamest" at bounding box center [309, 251] width 19 height 7
click at [248, 264] on b "hulls" at bounding box center [241, 264] width 13 height 7
click at [550, 263] on b "delimit" at bounding box center [541, 264] width 18 height 7
click at [389, 332] on button "Verify" at bounding box center [357, 323] width 471 height 15
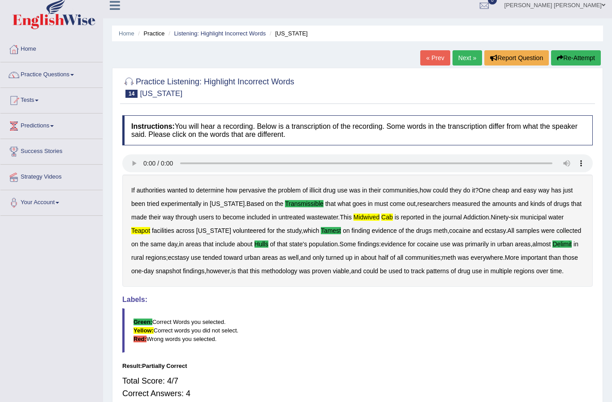
scroll to position [12, 0]
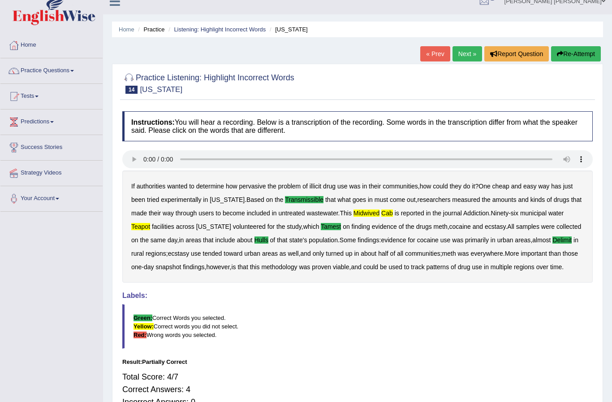
click at [467, 56] on link "Next »" at bounding box center [468, 53] width 30 height 15
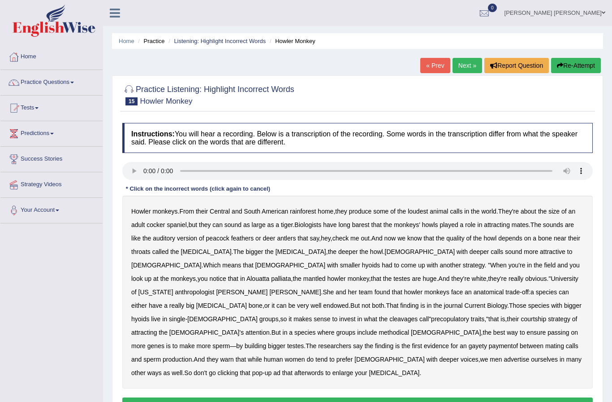
click at [143, 168] on audio at bounding box center [357, 171] width 471 height 18
click at [328, 279] on b "howler" at bounding box center [337, 278] width 18 height 7
click at [324, 369] on b "afterwords" at bounding box center [308, 372] width 29 height 7
click at [324, 397] on button "Verify" at bounding box center [357, 404] width 471 height 15
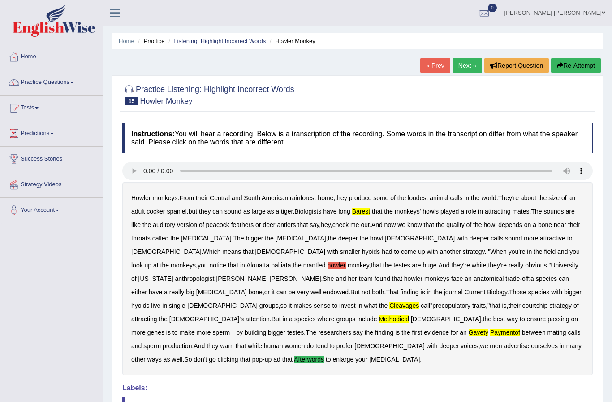
click at [573, 68] on button "Re-Attempt" at bounding box center [576, 65] width 50 height 15
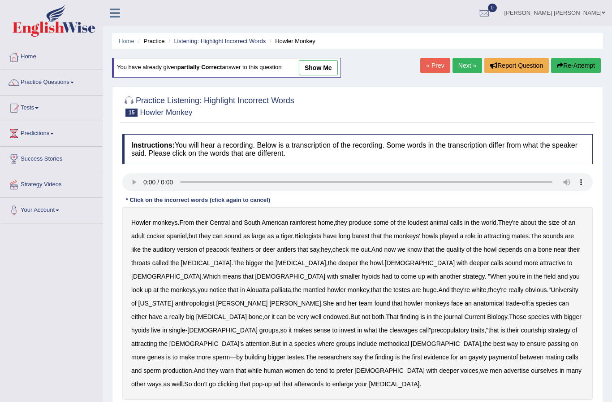
click at [146, 183] on audio at bounding box center [357, 182] width 471 height 18
click at [464, 64] on link "Next »" at bounding box center [468, 65] width 30 height 15
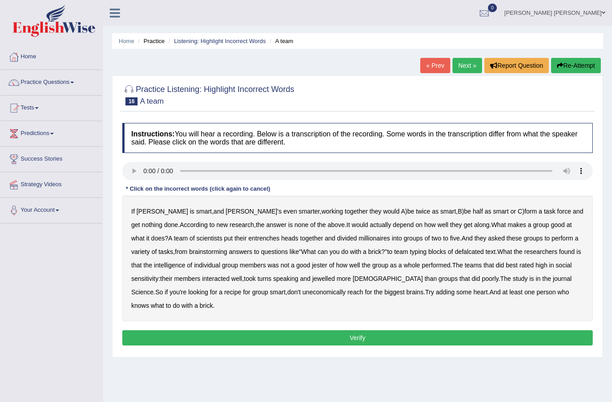
click at [145, 167] on audio at bounding box center [357, 171] width 471 height 18
click at [212, 170] on audio at bounding box center [357, 171] width 471 height 18
drag, startPoint x: 272, startPoint y: 169, endPoint x: 157, endPoint y: 168, distance: 114.3
click at [157, 168] on audio at bounding box center [357, 171] width 471 height 18
click at [455, 254] on b "defalcated" at bounding box center [469, 251] width 29 height 7
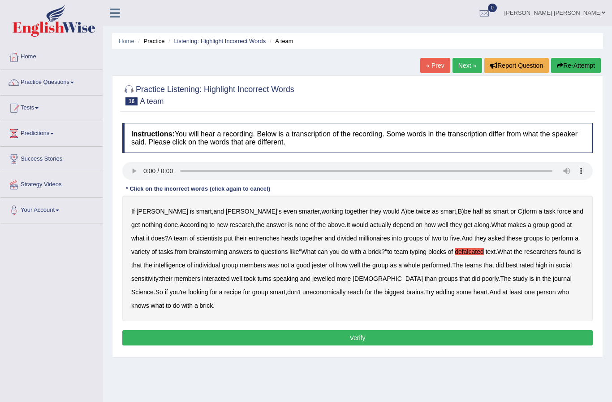
click at [427, 170] on audio at bounding box center [357, 171] width 471 height 18
drag, startPoint x: 441, startPoint y: 168, endPoint x: 389, endPoint y: 177, distance: 52.3
click at [390, 177] on audio at bounding box center [357, 171] width 471 height 18
drag, startPoint x: 449, startPoint y: 169, endPoint x: 390, endPoint y: 181, distance: 60.6
click at [391, 181] on div at bounding box center [357, 172] width 471 height 20
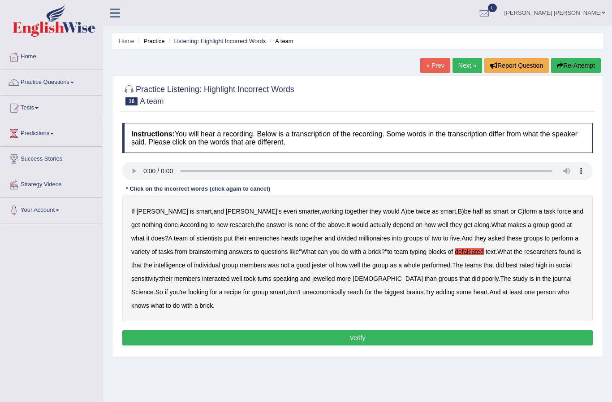
click at [357, 172] on audio at bounding box center [357, 171] width 471 height 18
drag, startPoint x: 438, startPoint y: 170, endPoint x: 384, endPoint y: 178, distance: 55.3
click at [384, 178] on audio at bounding box center [357, 171] width 471 height 18
drag, startPoint x: 456, startPoint y: 168, endPoint x: 330, endPoint y: 169, distance: 125.5
click at [330, 169] on audio at bounding box center [357, 171] width 471 height 18
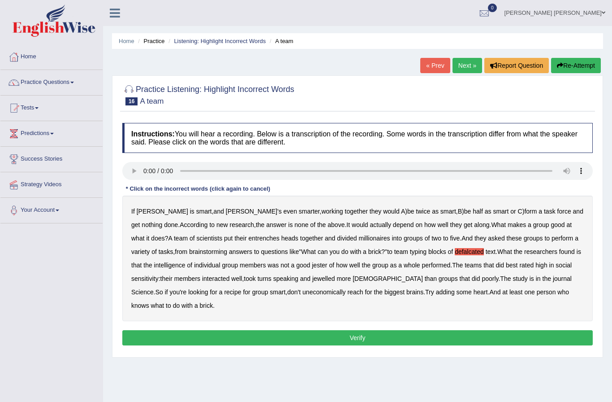
drag, startPoint x: 422, startPoint y: 170, endPoint x: 401, endPoint y: 172, distance: 21.1
click at [404, 172] on audio at bounding box center [357, 171] width 471 height 18
click at [312, 262] on b "jester" at bounding box center [319, 264] width 15 height 7
click at [330, 279] on b "jewelled" at bounding box center [323, 278] width 23 height 7
click at [336, 344] on button "Verify" at bounding box center [357, 337] width 471 height 15
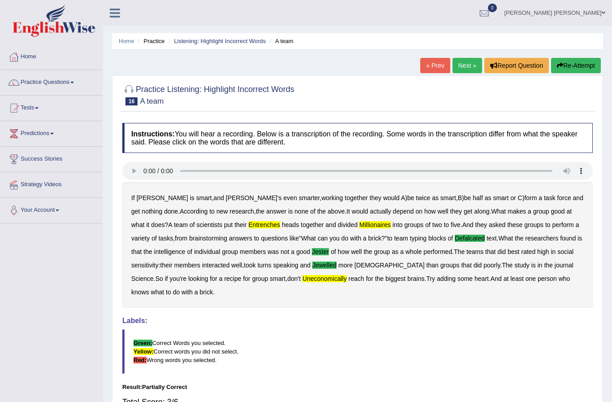
click at [466, 59] on link "Next »" at bounding box center [468, 65] width 30 height 15
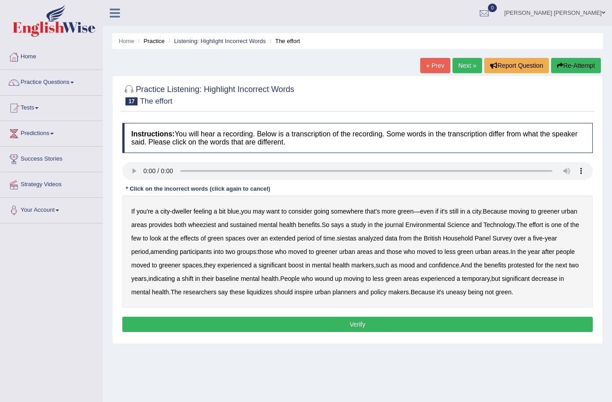
click at [133, 167] on audio at bounding box center [357, 171] width 471 height 18
click at [216, 222] on b "wheeziest" at bounding box center [202, 224] width 28 height 7
click at [357, 234] on b "siestas" at bounding box center [347, 237] width 20 height 7
click at [273, 288] on b "liquidizes" at bounding box center [260, 291] width 26 height 7
click at [388, 323] on button "Verify" at bounding box center [357, 323] width 471 height 15
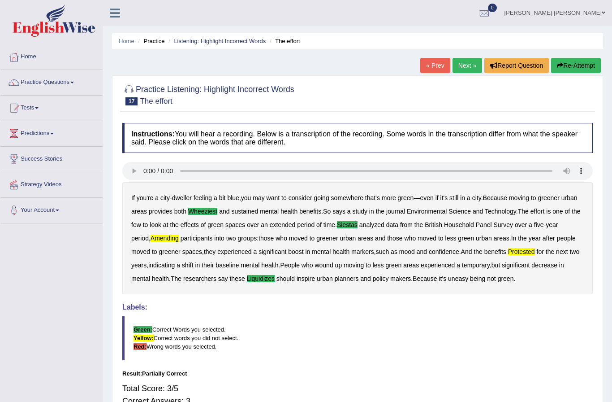
click at [466, 65] on link "Next »" at bounding box center [468, 65] width 30 height 15
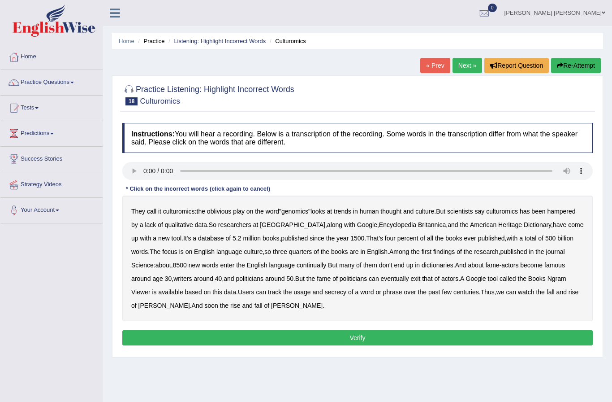
click at [149, 168] on audio at bounding box center [357, 171] width 471 height 18
click at [326, 265] on b "continually" at bounding box center [312, 264] width 30 height 7
click at [393, 338] on button "Verify" at bounding box center [357, 337] width 471 height 15
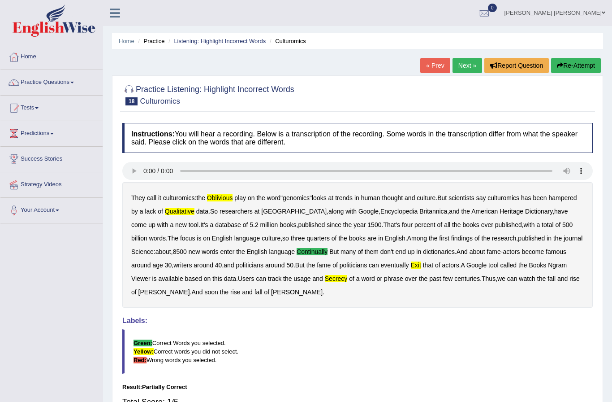
click at [463, 70] on link "Next »" at bounding box center [468, 65] width 30 height 15
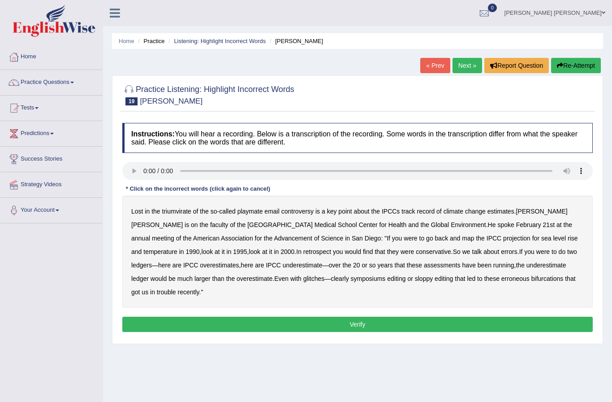
click at [132, 169] on audio at bounding box center [357, 171] width 471 height 18
click at [138, 171] on audio at bounding box center [357, 171] width 471 height 18
click at [149, 169] on audio at bounding box center [357, 171] width 471 height 18
click at [363, 320] on button "Verify" at bounding box center [357, 323] width 471 height 15
click at [476, 65] on link "Next »" at bounding box center [468, 65] width 30 height 15
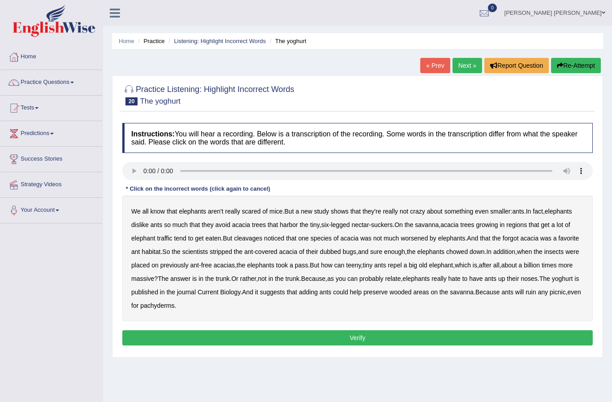
click at [565, 18] on link "Shujath ali Mohammed" at bounding box center [555, 11] width 114 height 23
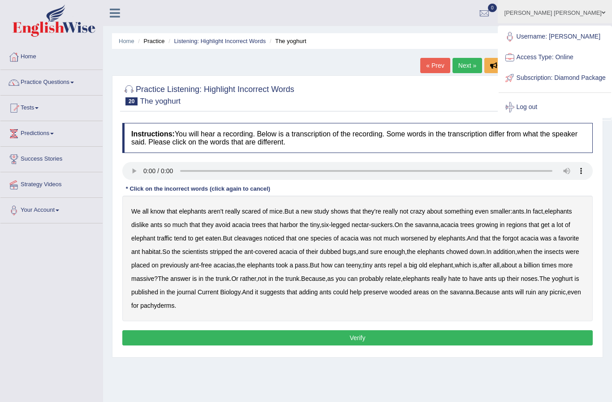
click at [544, 117] on link "Log out" at bounding box center [555, 107] width 112 height 21
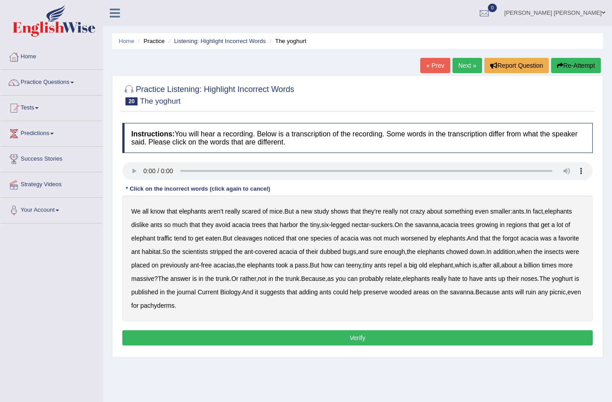
click at [553, 109] on div "Practice Listening: Highlight Incorrect Words 20 The yoghurt" at bounding box center [357, 95] width 475 height 31
click at [557, 111] on div "Practice Listening: Highlight Incorrect Words 20 The yoghurt" at bounding box center [357, 95] width 475 height 31
